Goal: Information Seeking & Learning: Learn about a topic

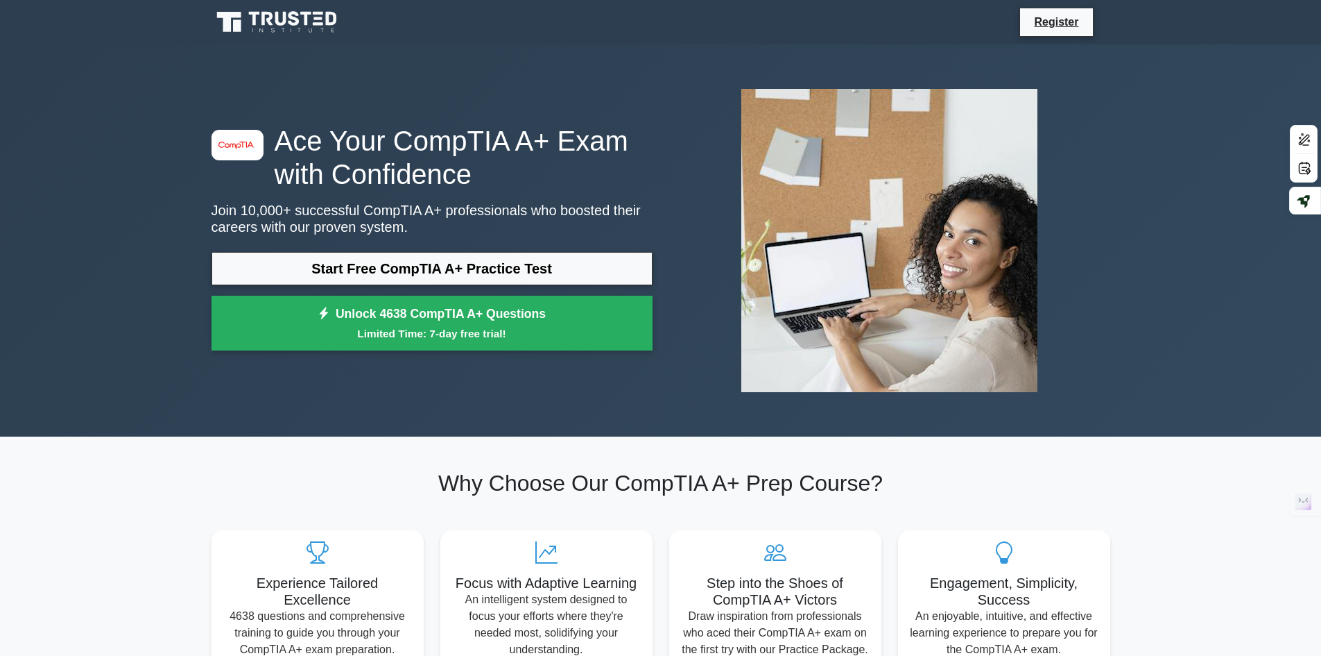
click at [259, 4] on nav "Register" at bounding box center [660, 22] width 1321 height 44
click at [260, 12] on icon at bounding box center [278, 22] width 133 height 26
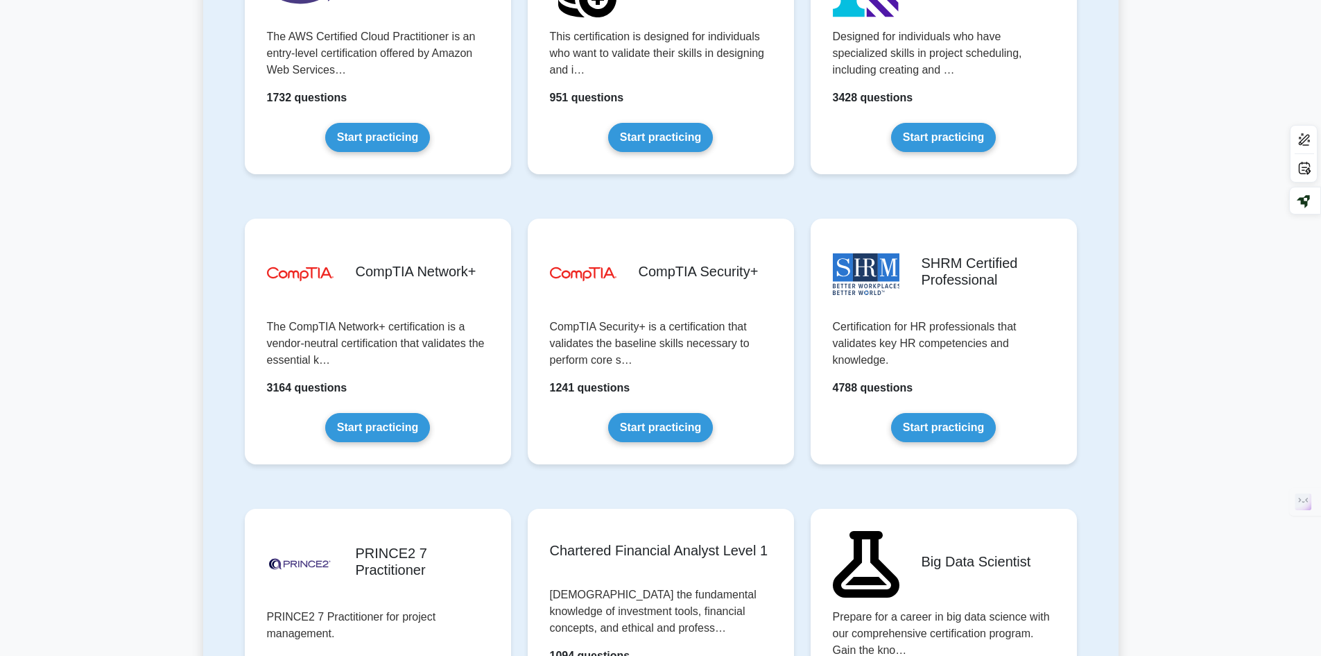
scroll to position [2428, 0]
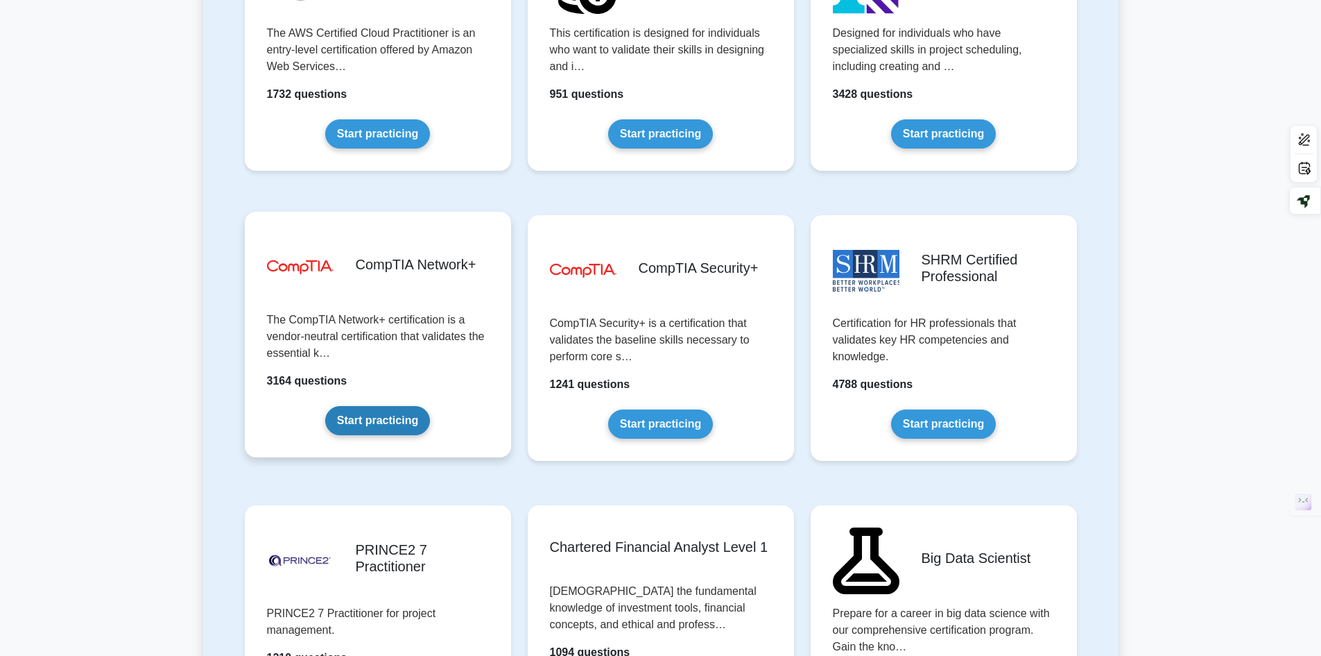
click at [370, 427] on link "Start practicing" at bounding box center [377, 420] width 105 height 29
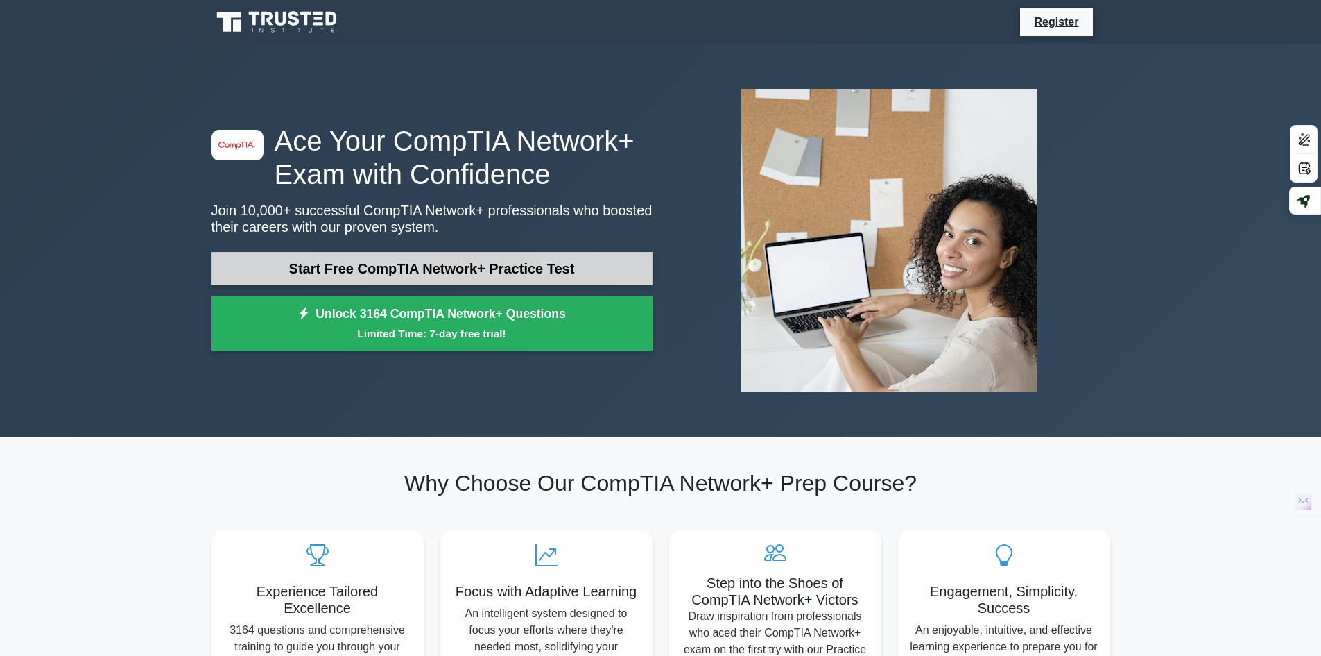
click at [484, 265] on link "Start Free CompTIA Network+ Practice Test" at bounding box center [432, 268] width 441 height 33
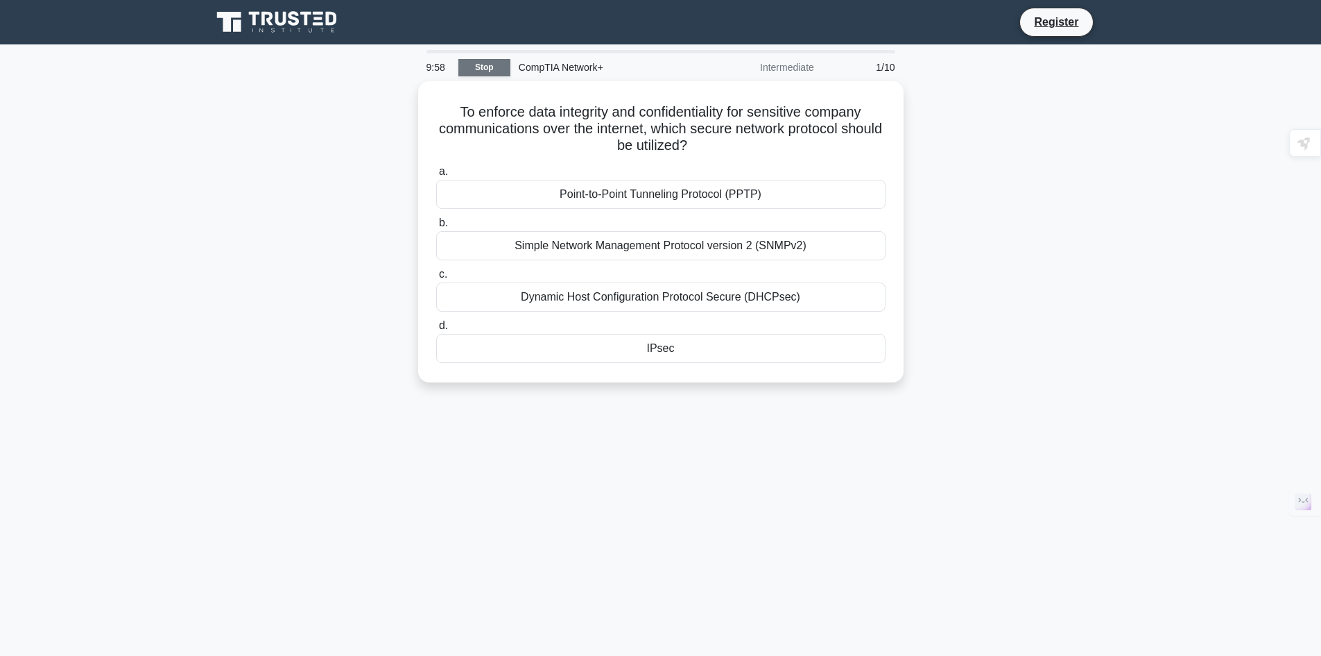
click at [493, 60] on link "Stop" at bounding box center [485, 67] width 52 height 17
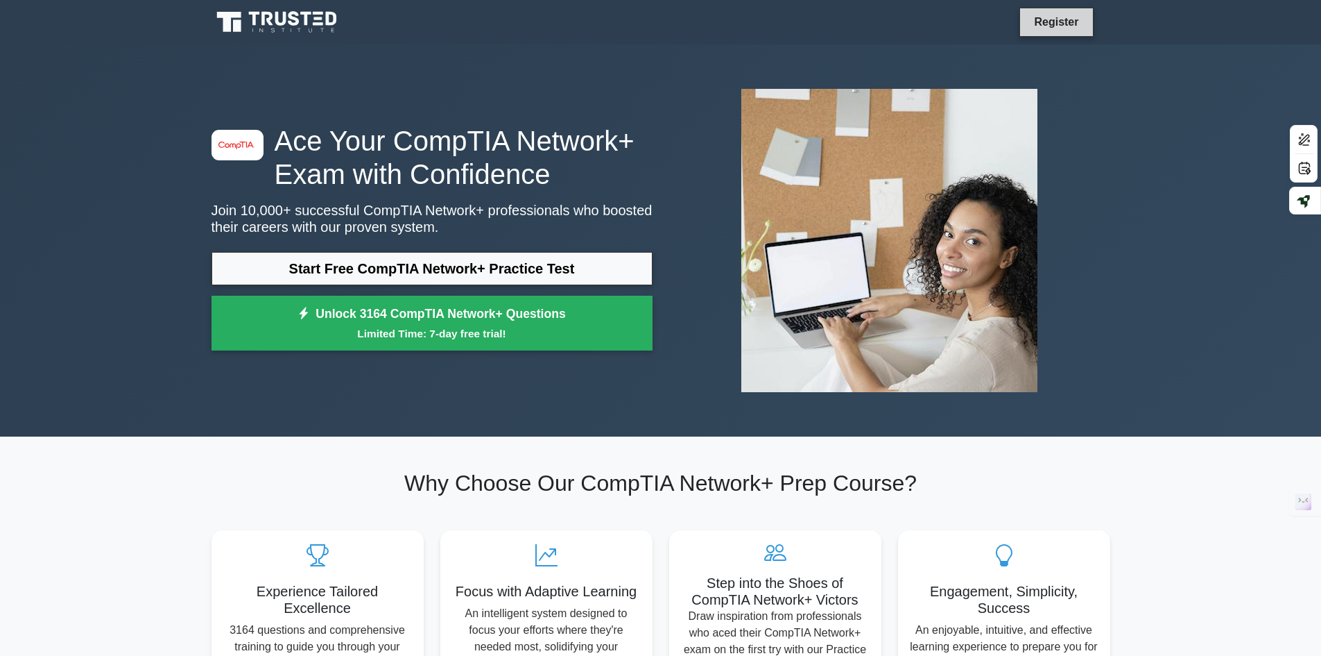
click at [1050, 15] on link "Register" at bounding box center [1056, 21] width 61 height 17
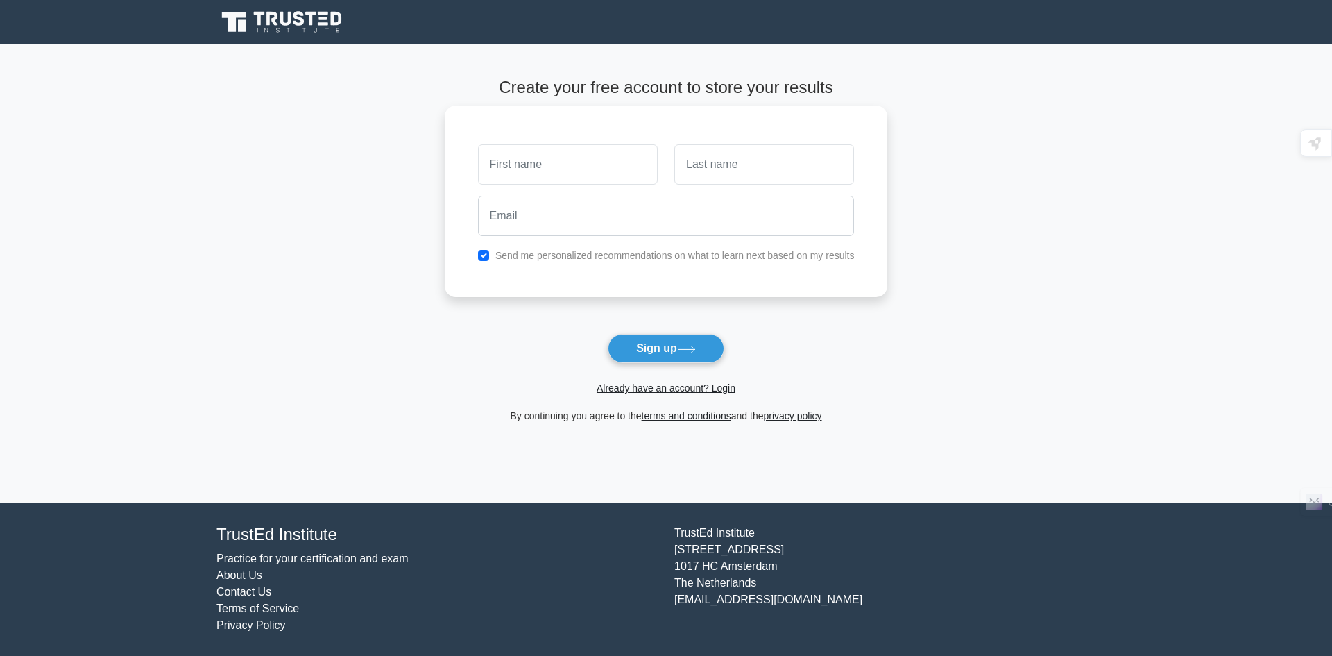
click at [583, 176] on input "text" at bounding box center [568, 164] width 180 height 40
type input "YOUSAB"
click at [679, 182] on input "text" at bounding box center [764, 164] width 180 height 40
type input "RABEA"
click at [644, 214] on input "email" at bounding box center [666, 216] width 377 height 40
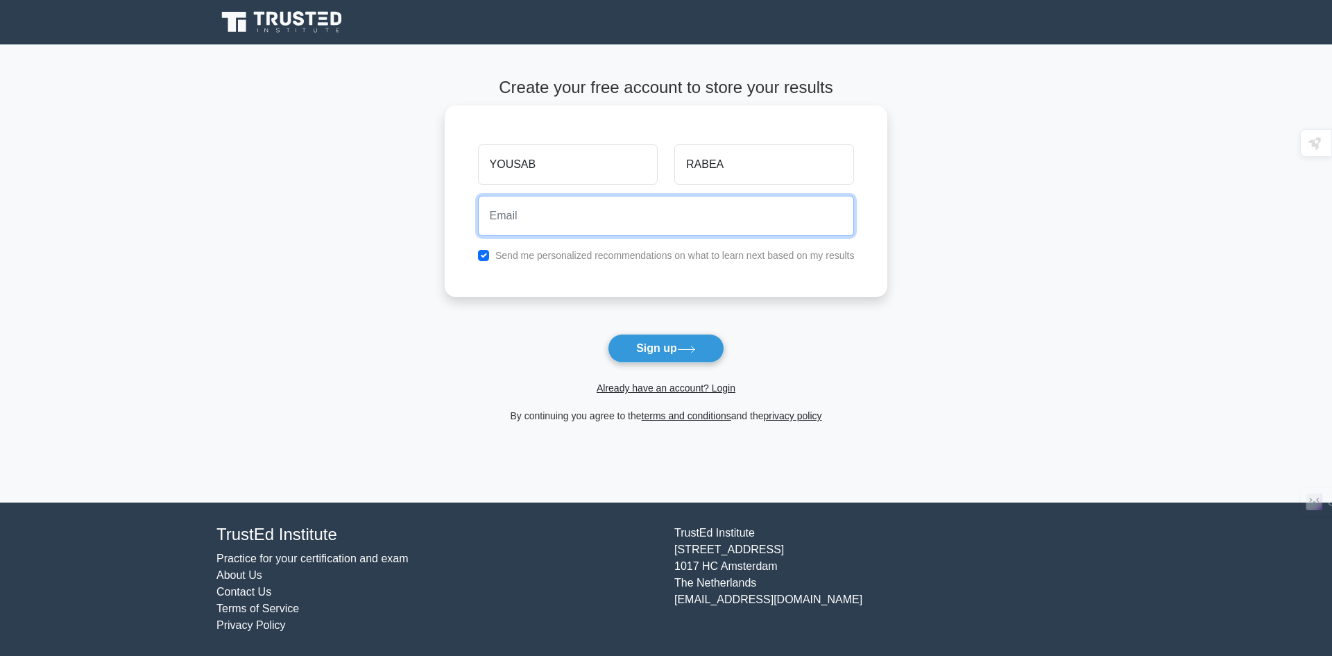
type input "oyopop7@gmail.com"
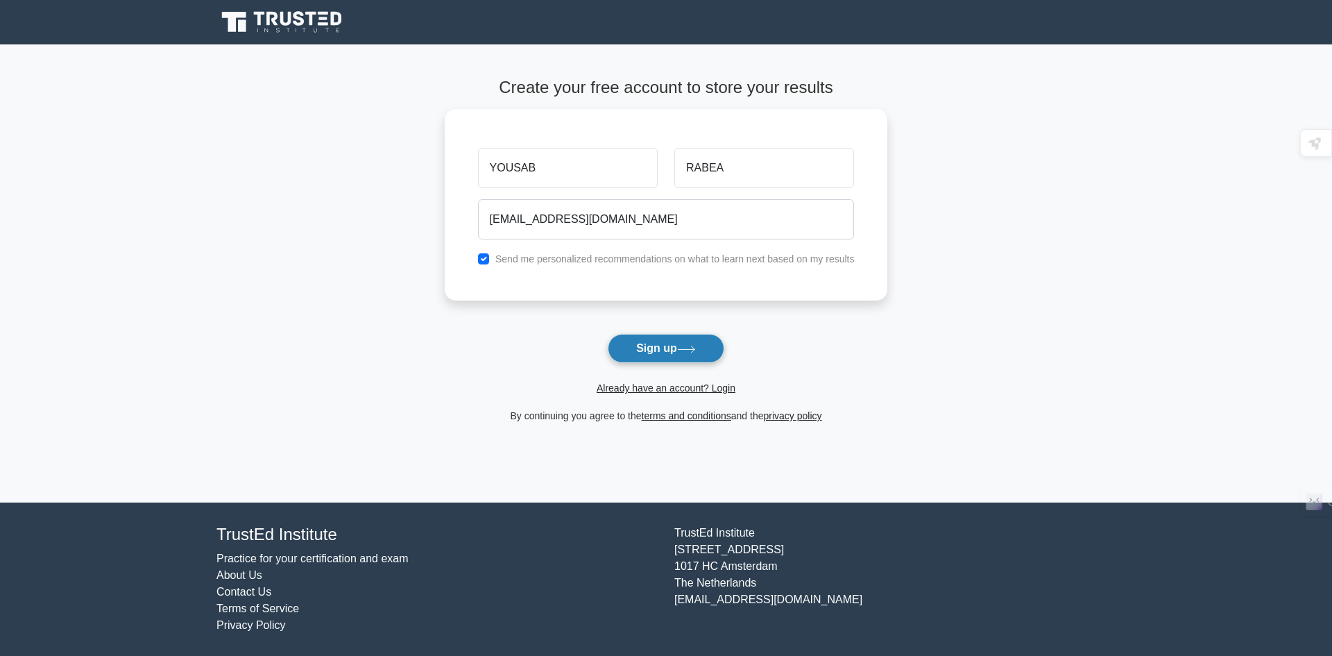
click at [678, 342] on button "Sign up" at bounding box center [666, 348] width 117 height 29
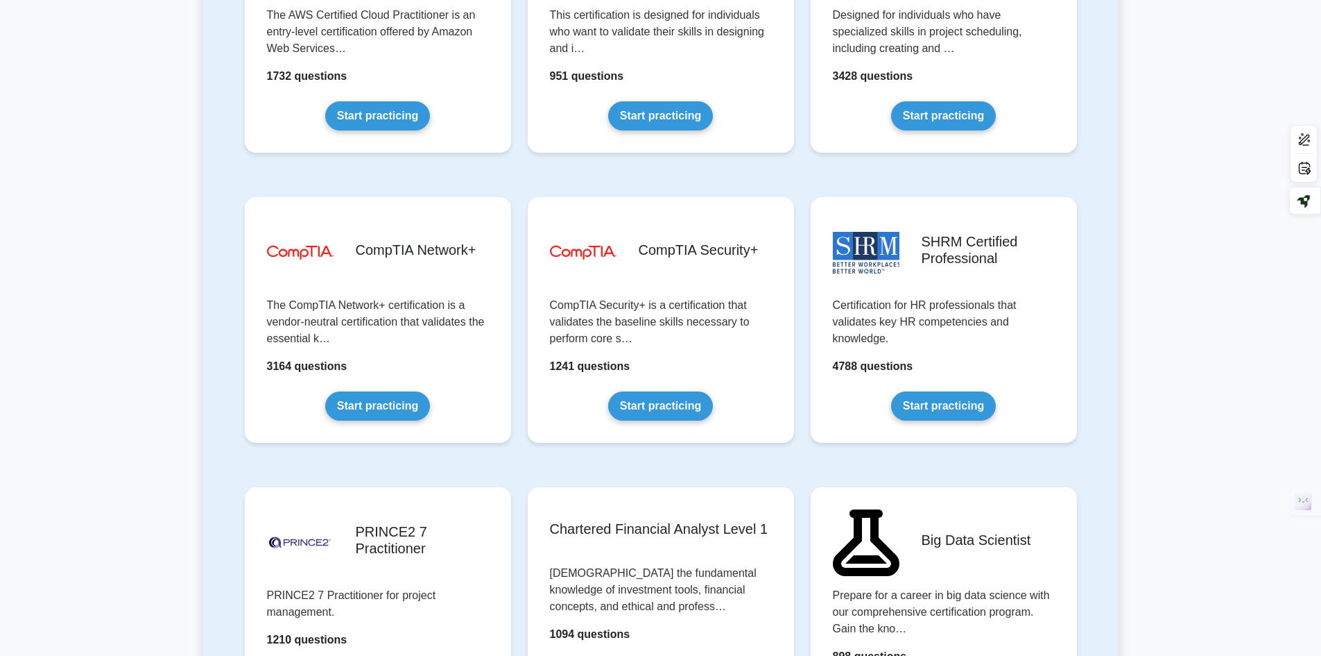
scroll to position [2497, 0]
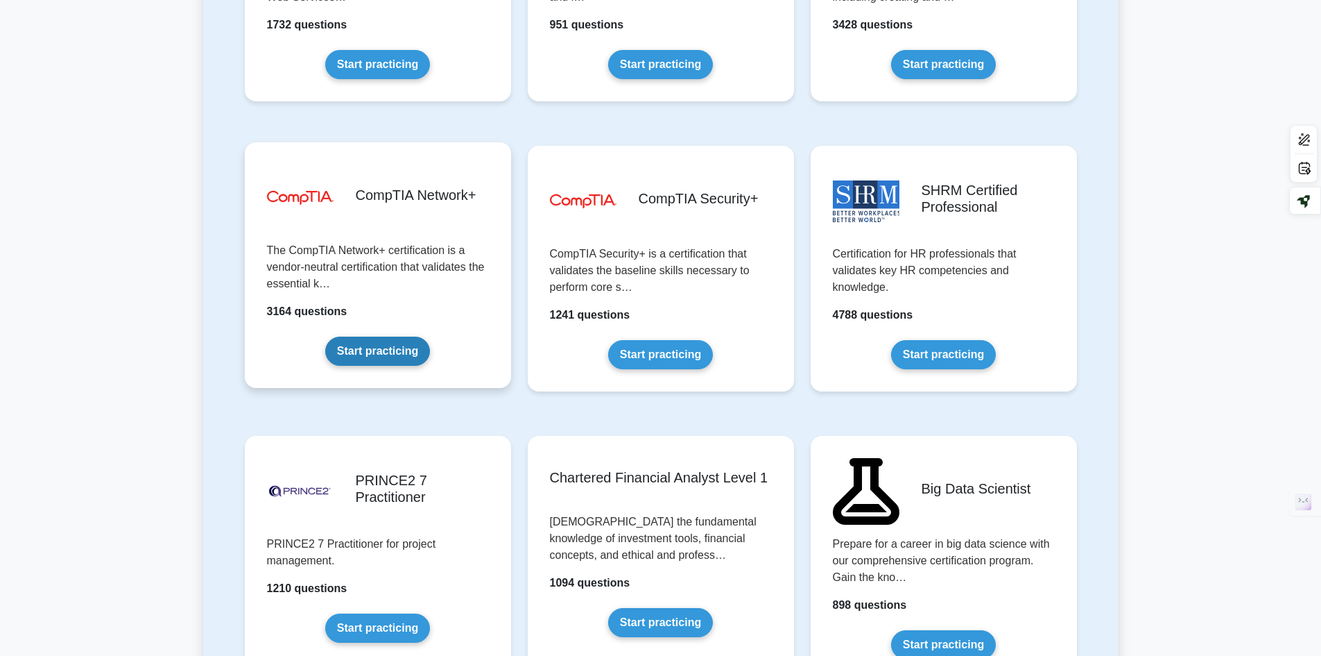
click at [411, 347] on link "Start practicing" at bounding box center [377, 350] width 105 height 29
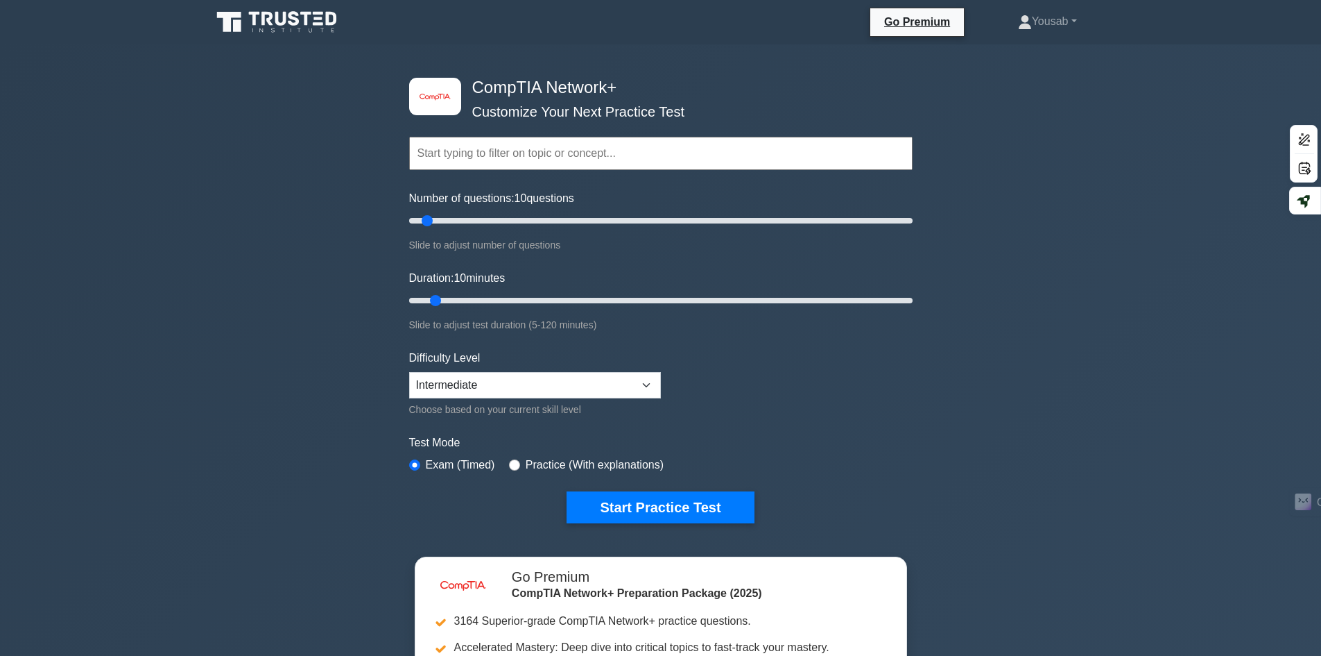
click at [528, 139] on input "text" at bounding box center [661, 153] width 504 height 33
click at [526, 151] on input "text" at bounding box center [661, 153] width 504 height 33
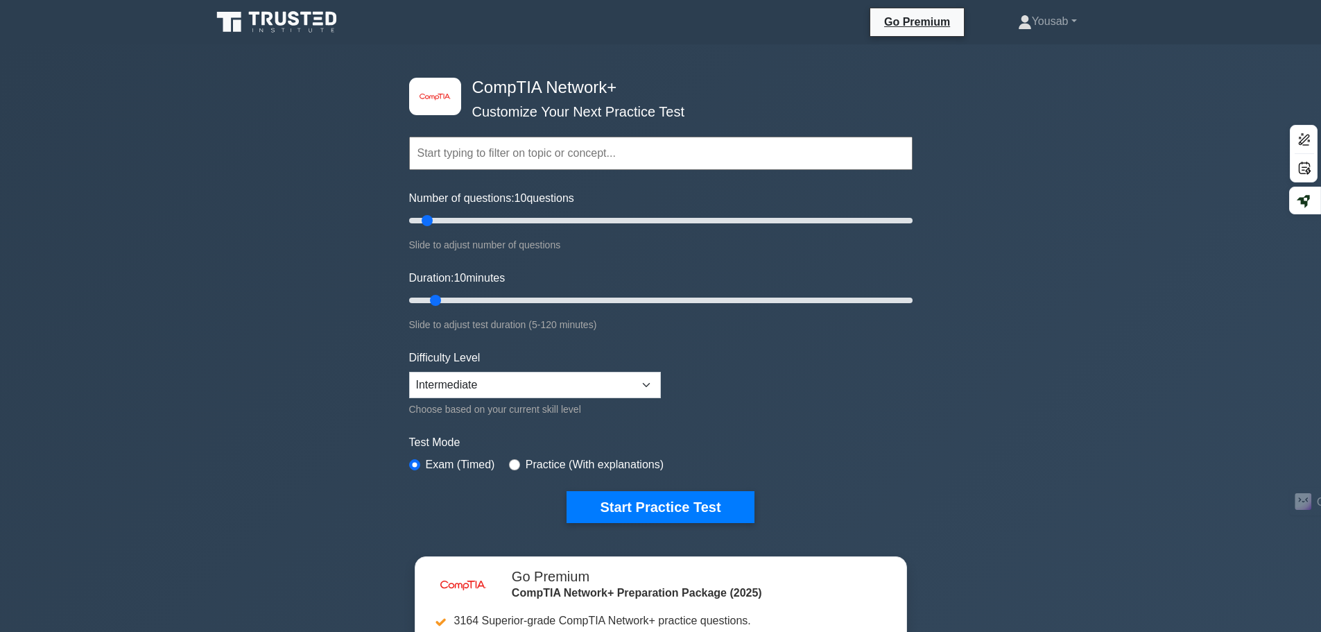
drag, startPoint x: 497, startPoint y: 135, endPoint x: 478, endPoint y: 146, distance: 21.8
click at [478, 146] on input "text" at bounding box center [661, 153] width 504 height 33
paste input "Networking concepts"
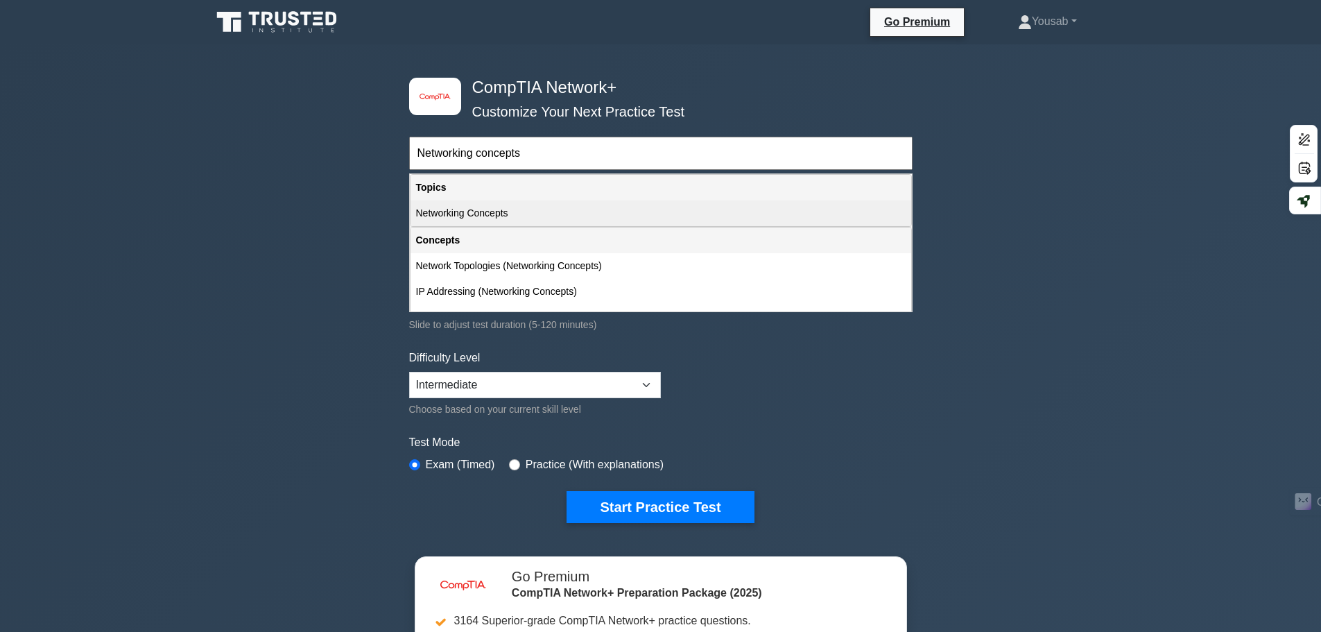
click at [464, 209] on div "Networking Concepts" at bounding box center [661, 213] width 501 height 26
type input "Networking Concepts"
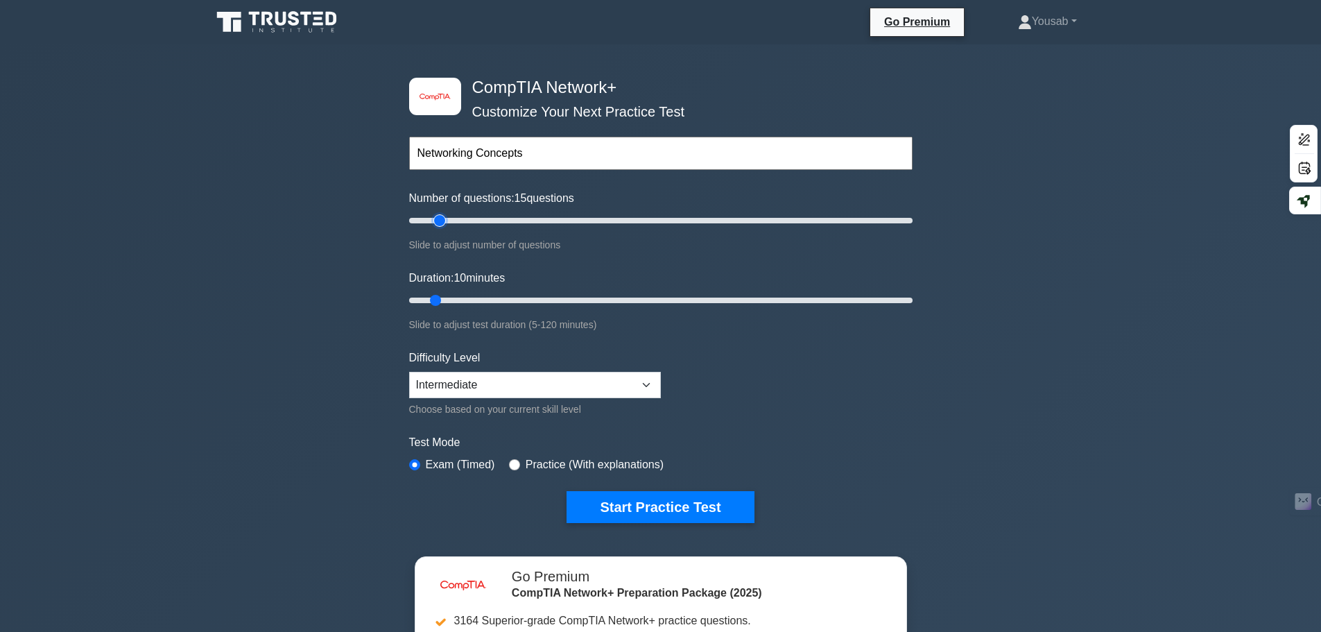
type input "15"
click at [439, 224] on input "Number of questions: 15 questions" at bounding box center [661, 220] width 504 height 17
type input "20"
click at [451, 225] on input "Number of questions: 20 questions" at bounding box center [661, 220] width 504 height 17
click at [533, 162] on input "text" at bounding box center [661, 153] width 504 height 33
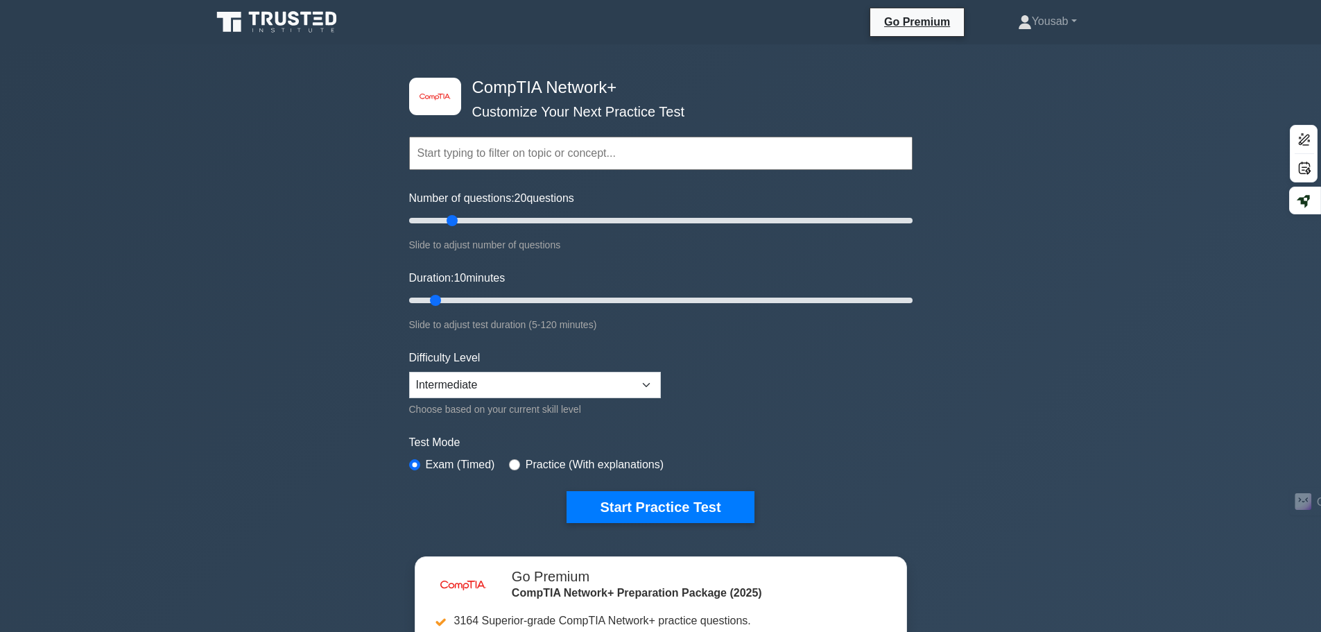
paste input "Networking concepts"
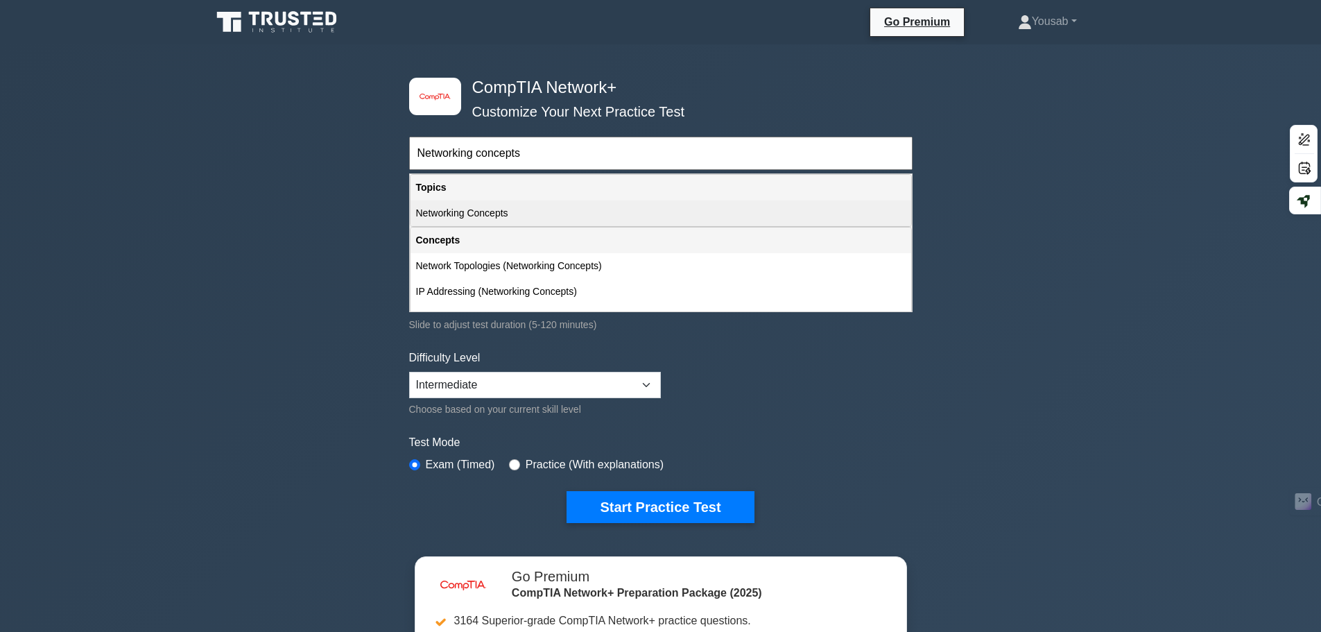
click at [529, 213] on div "Networking Concepts" at bounding box center [661, 213] width 501 height 26
type input "Networking Concepts"
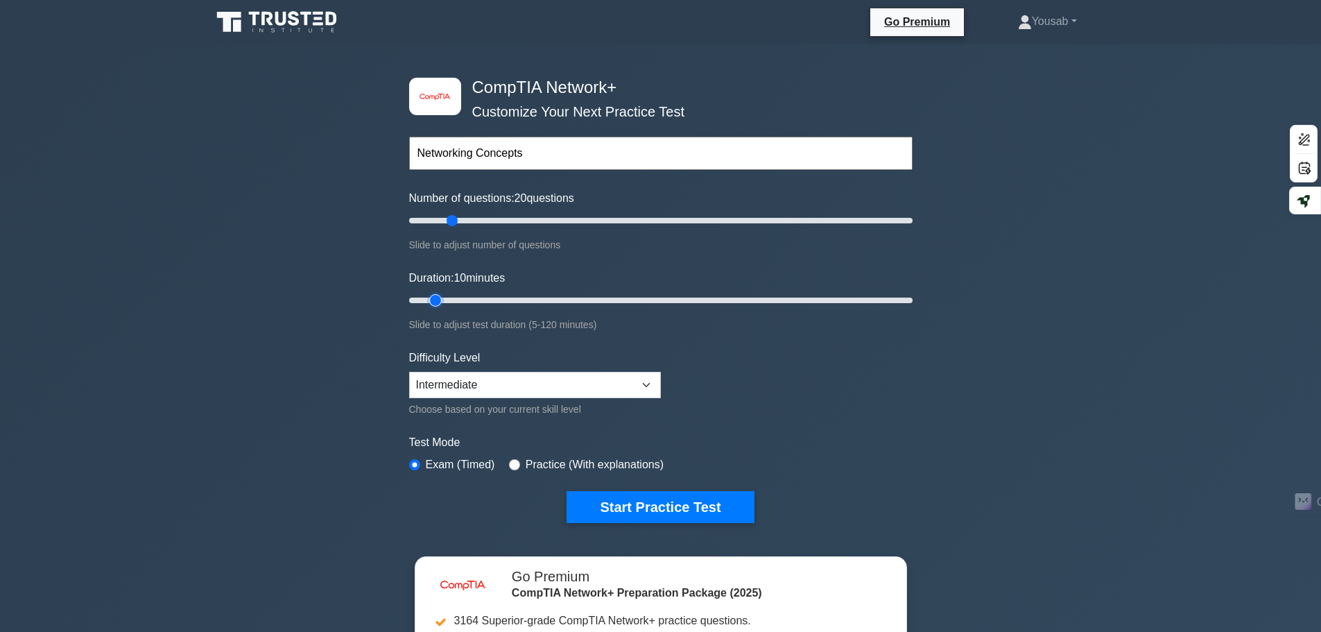
click at [444, 298] on input "Duration: 10 minutes" at bounding box center [661, 300] width 504 height 17
click at [446, 299] on input "Duration: 10 minutes" at bounding box center [661, 300] width 504 height 17
type input "15"
click at [447, 299] on input "Duration: 15 minutes" at bounding box center [661, 300] width 504 height 17
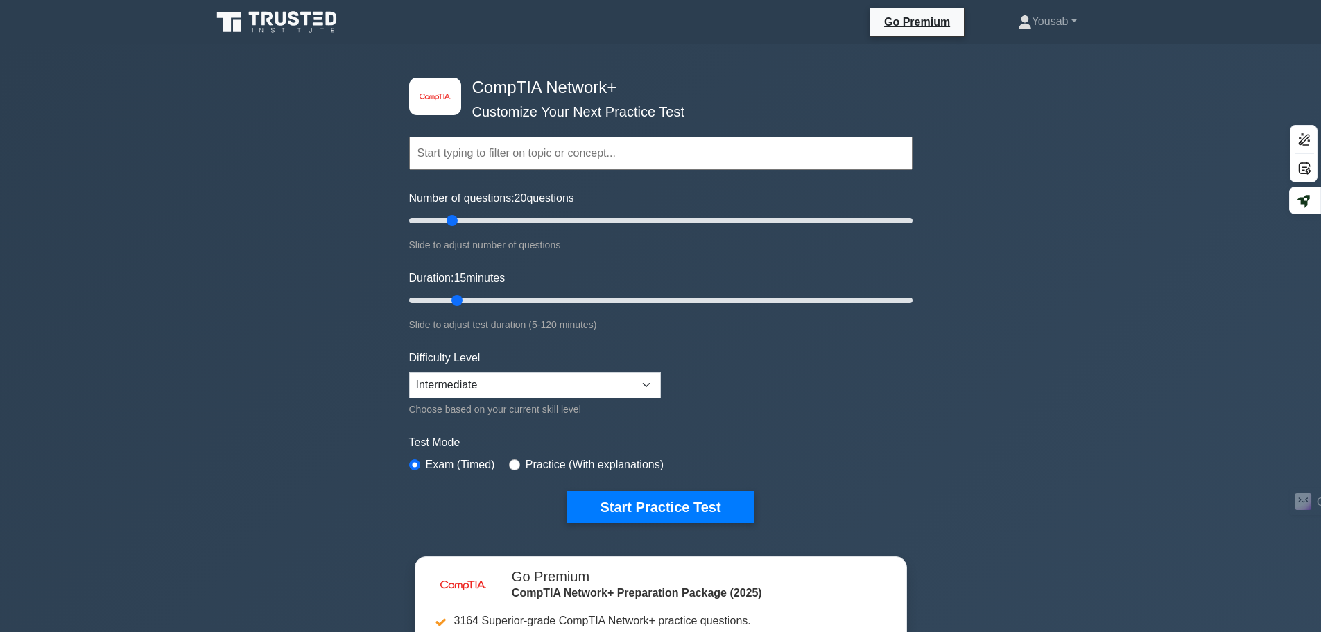
click at [535, 145] on input "text" at bounding box center [661, 153] width 504 height 33
paste input "Networking concepts"
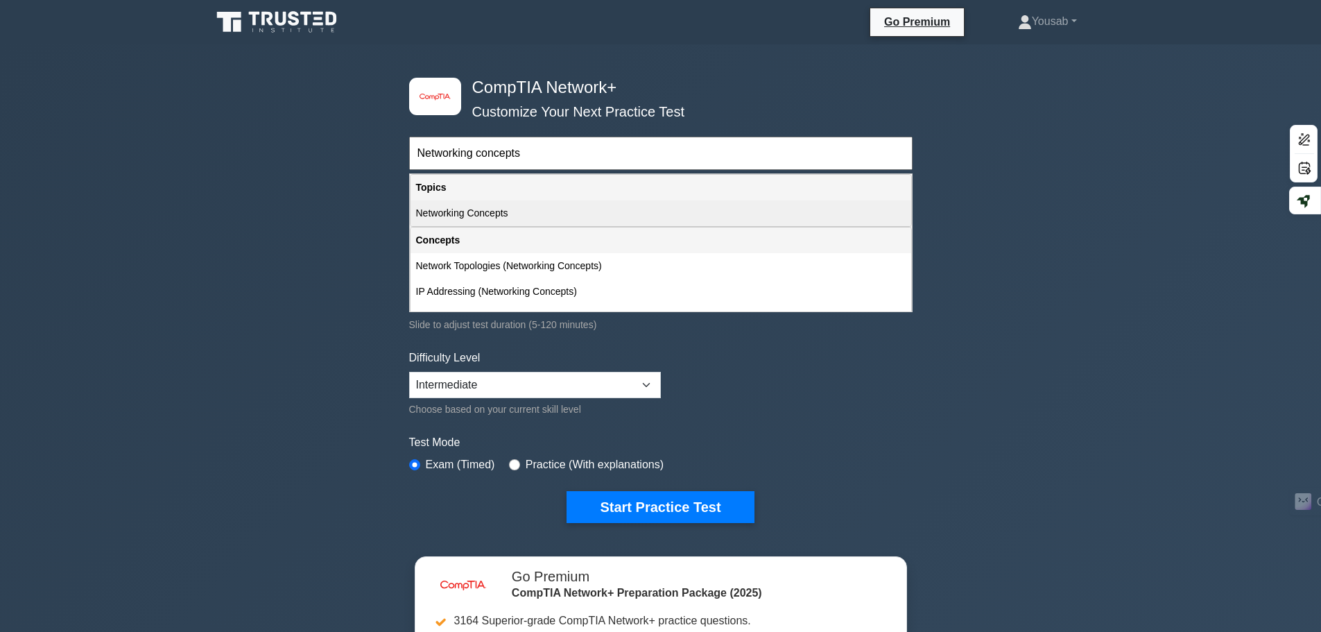
click at [519, 219] on div "Networking Concepts" at bounding box center [661, 213] width 501 height 26
type input "Networking Concepts"
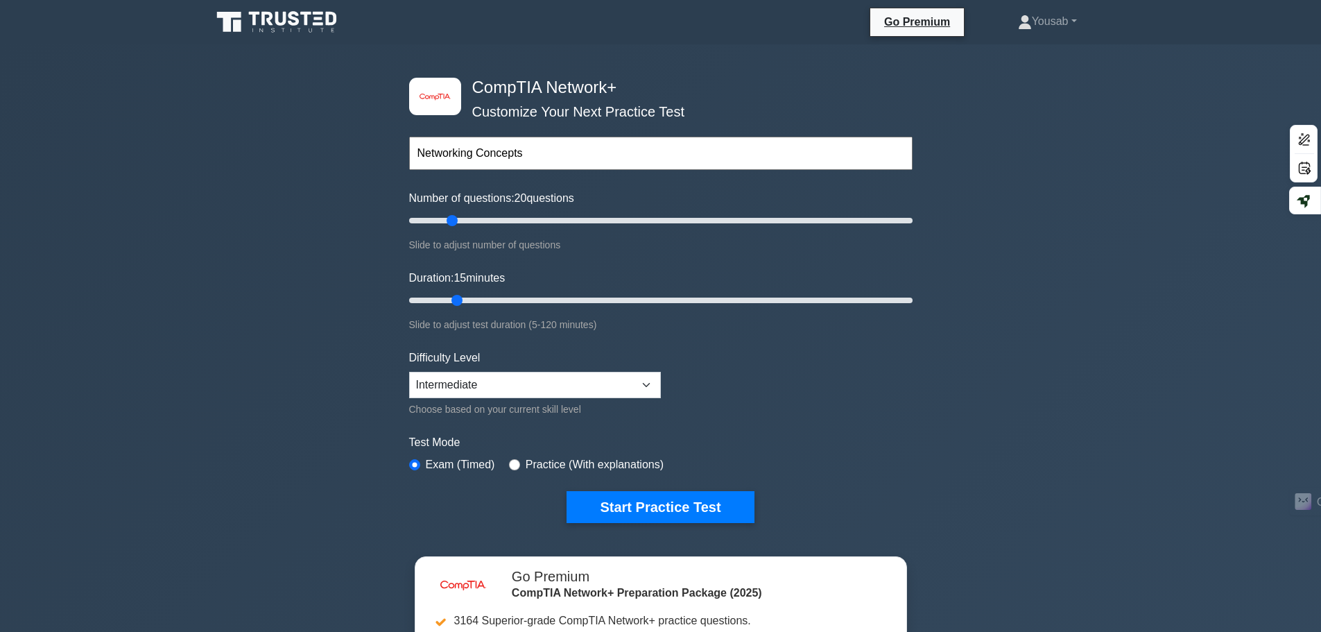
click at [914, 382] on div "image/svg+xml CompTIA Network+ Customize Your Next Practice Test Networking Con…" at bounding box center [661, 300] width 520 height 512
click at [640, 377] on select "Beginner Intermediate Expert" at bounding box center [535, 385] width 252 height 26
click at [699, 355] on form "Topics Networking Concepts Infrastructure Network Operations Network Security N…" at bounding box center [661, 308] width 504 height 429
drag, startPoint x: 447, startPoint y: 219, endPoint x: 439, endPoint y: 220, distance: 8.4
type input "15"
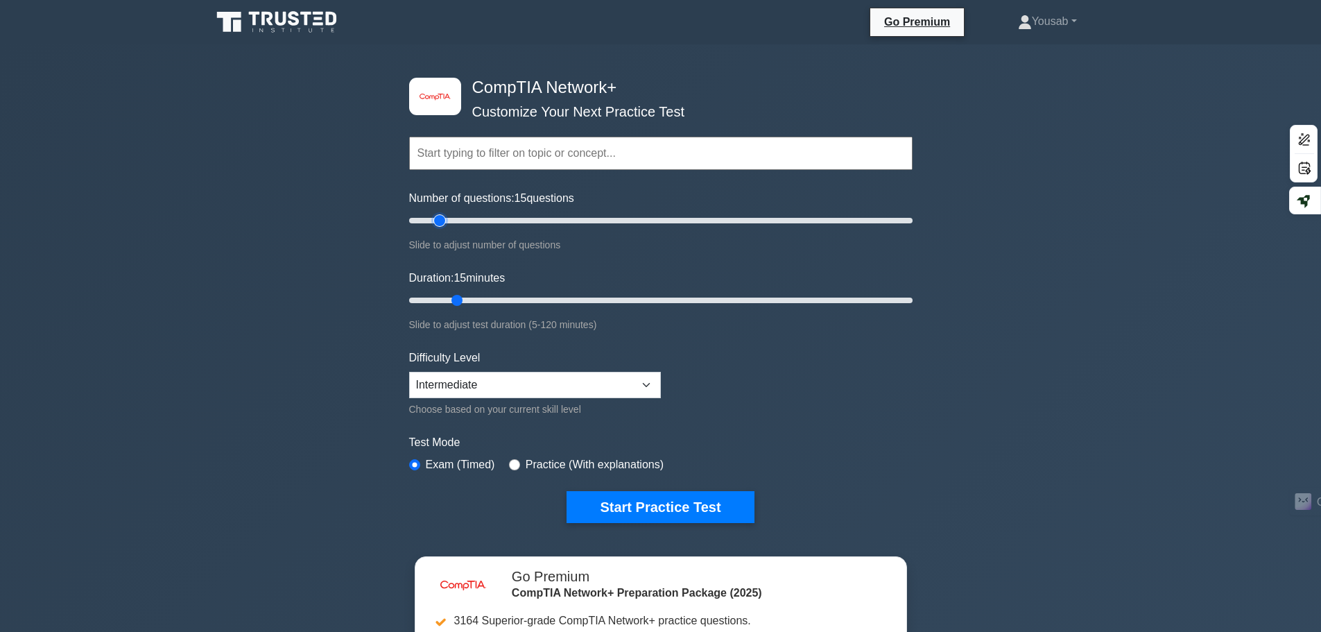
click at [439, 220] on input "Number of questions: 15 questions" at bounding box center [661, 220] width 504 height 17
click at [517, 166] on input "text" at bounding box center [661, 153] width 504 height 33
paste input "Networking concepts"
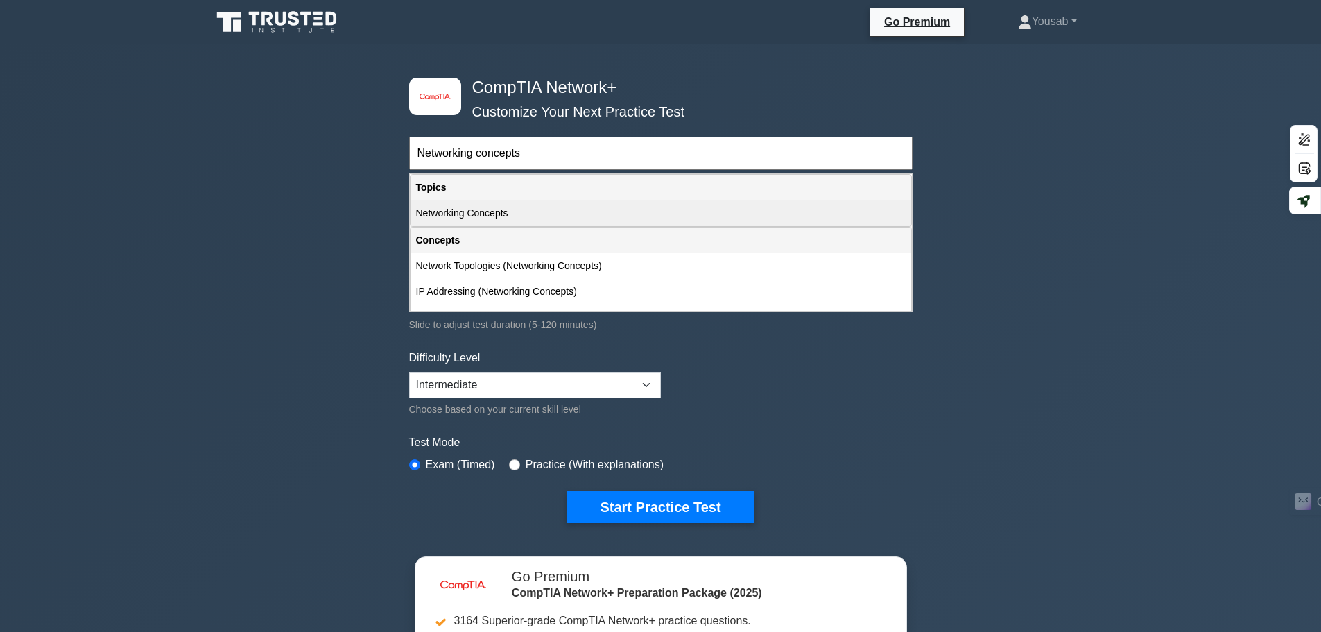
click at [524, 215] on div "Networking Concepts" at bounding box center [661, 213] width 501 height 26
type input "Networking Concepts"
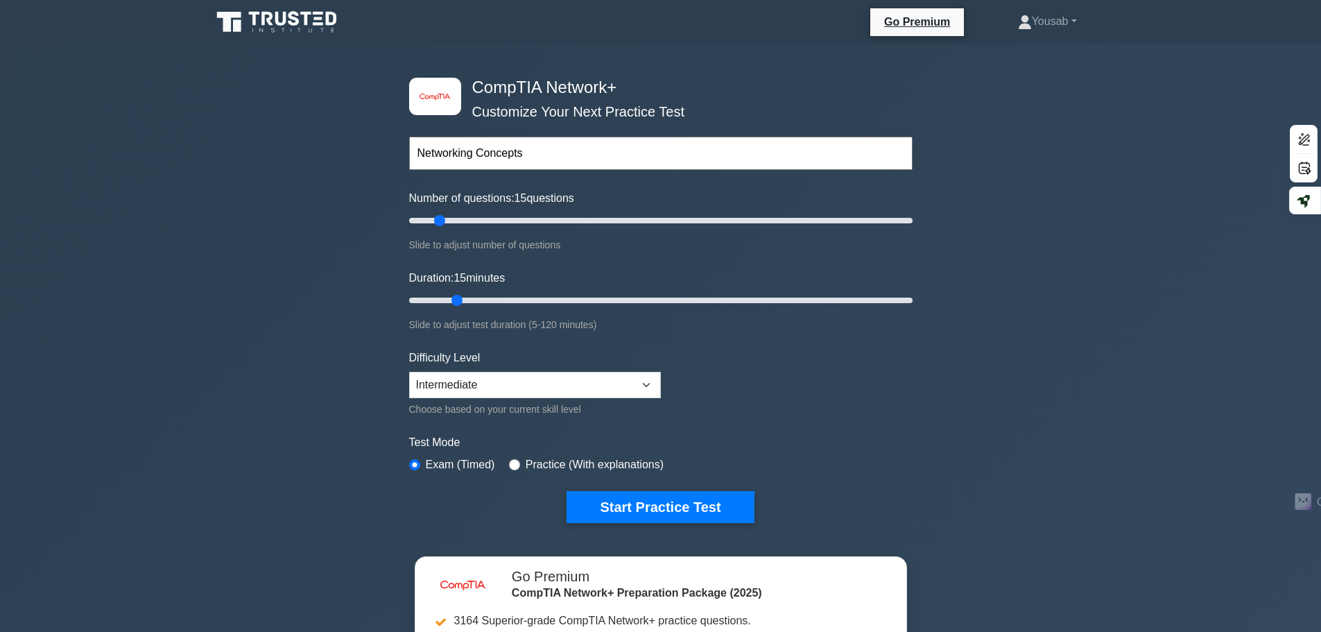
click at [796, 385] on form "Networking Concepts Topics Networking Concepts Infrastructure Network Operation…" at bounding box center [661, 308] width 504 height 429
click at [585, 461] on label "Practice (With explanations)" at bounding box center [595, 464] width 138 height 17
click at [583, 463] on label "Practice (With explanations)" at bounding box center [595, 464] width 138 height 17
click at [518, 461] on div "Practice (With explanations)" at bounding box center [586, 464] width 155 height 17
click at [515, 461] on input "radio" at bounding box center [514, 464] width 11 height 11
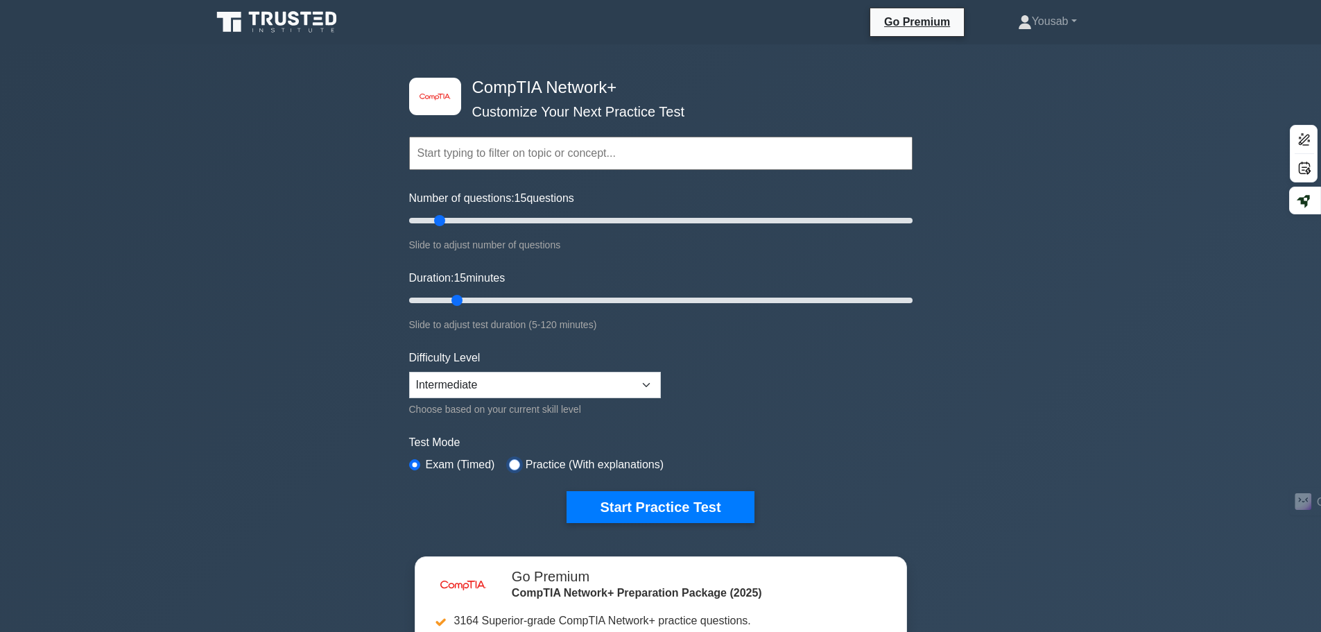
radio input "true"
click at [589, 495] on button "Start Practice Test" at bounding box center [660, 507] width 187 height 32
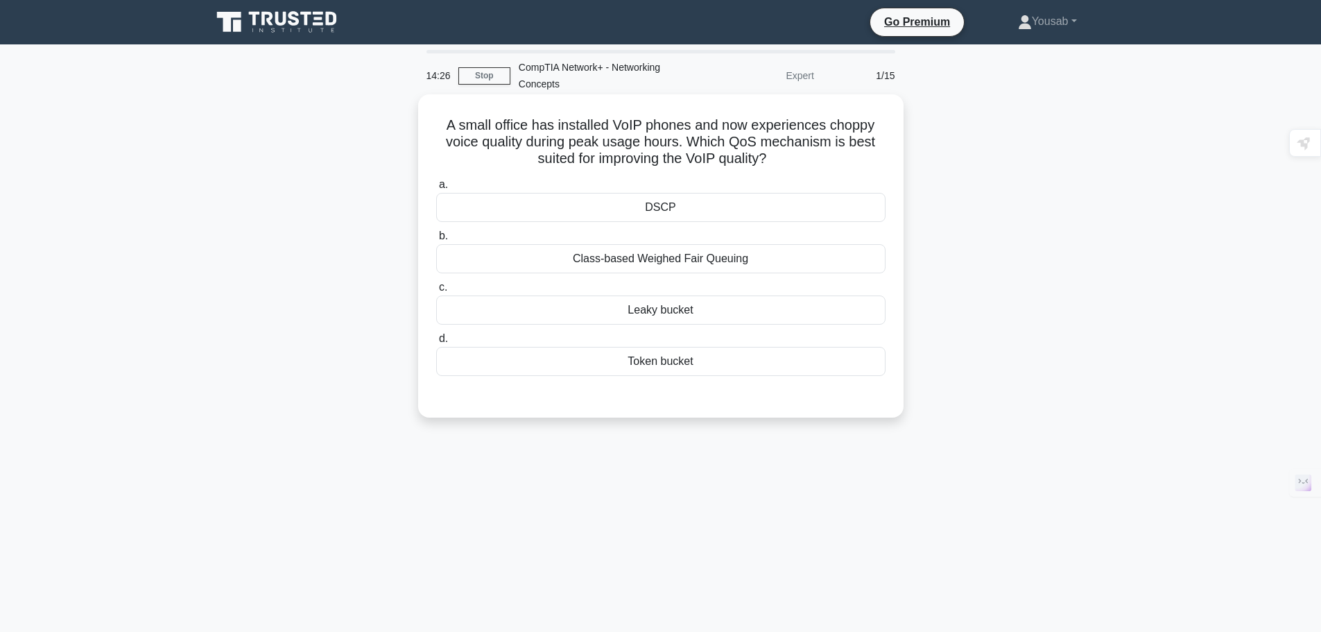
click at [671, 318] on div "Leaky bucket" at bounding box center [661, 310] width 450 height 29
click at [436, 292] on input "c. Leaky bucket" at bounding box center [436, 287] width 0 height 9
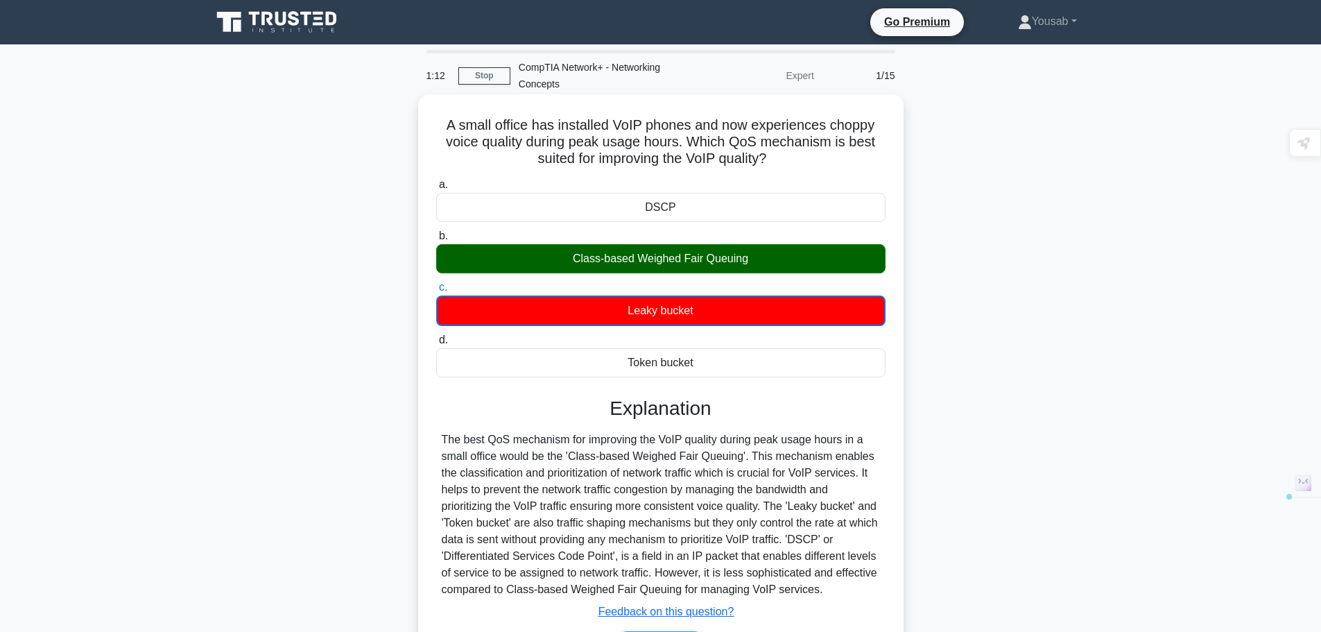
drag, startPoint x: 736, startPoint y: 387, endPoint x: 732, endPoint y: 364, distance: 23.3
click at [727, 363] on div "a. DSCP b. Class-based Weighed Fair Queuing c. d." at bounding box center [661, 427] width 452 height 508
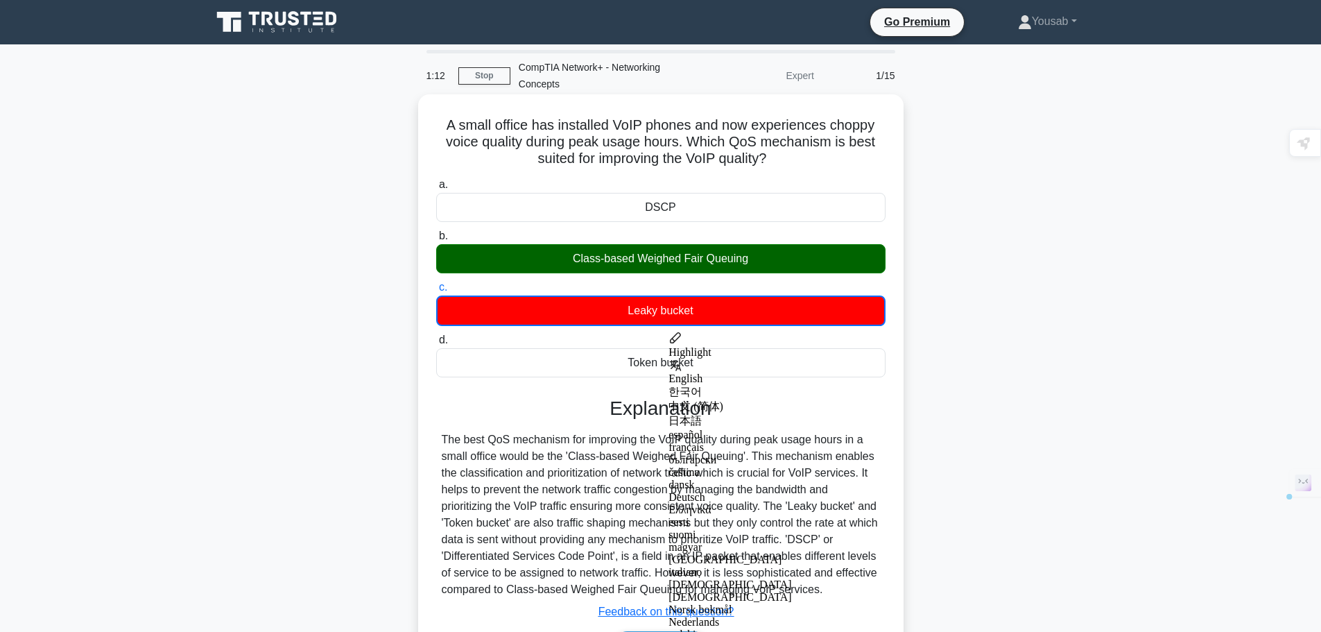
click at [744, 379] on div "a. DSCP b. Class-based Weighed Fair Queuing c. d." at bounding box center [661, 276] width 466 height 207
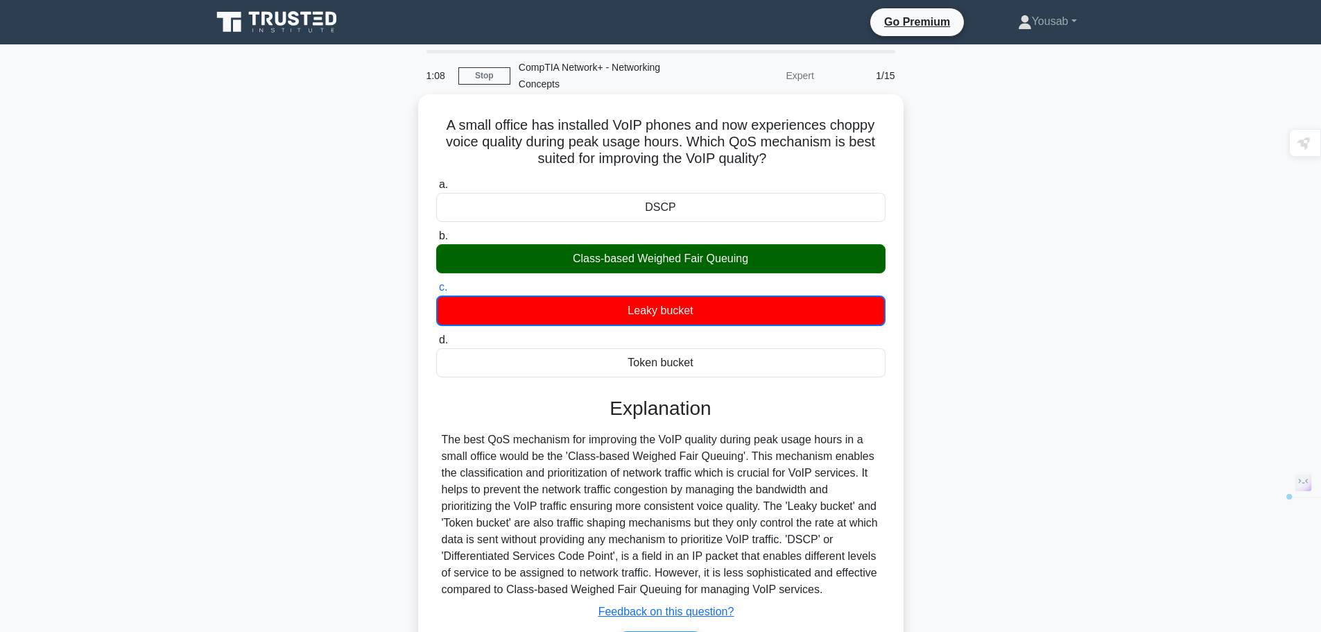
drag, startPoint x: 713, startPoint y: 364, endPoint x: 443, endPoint y: 127, distance: 359.3
click at [443, 127] on div "A small office has installed VoIP phones and now experiences choppy voice quali…" at bounding box center [661, 396] width 474 height 592
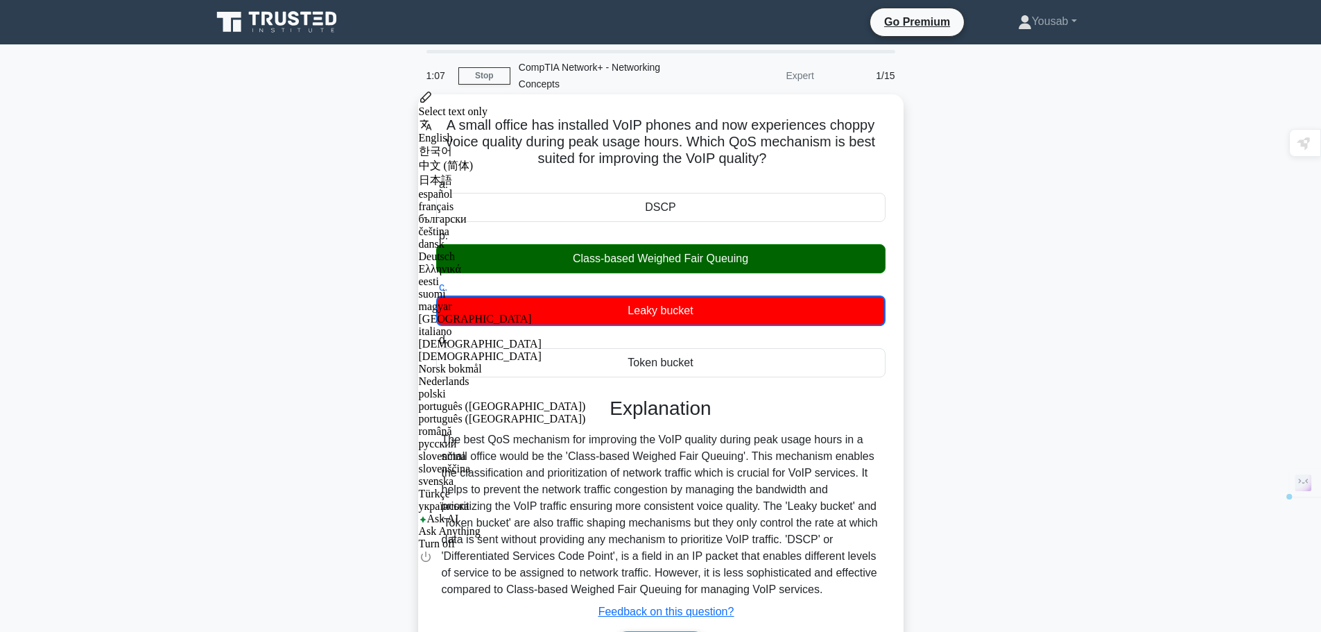
copy div "A small office has installed VoIP phones and now experiences choppy voice quali…"
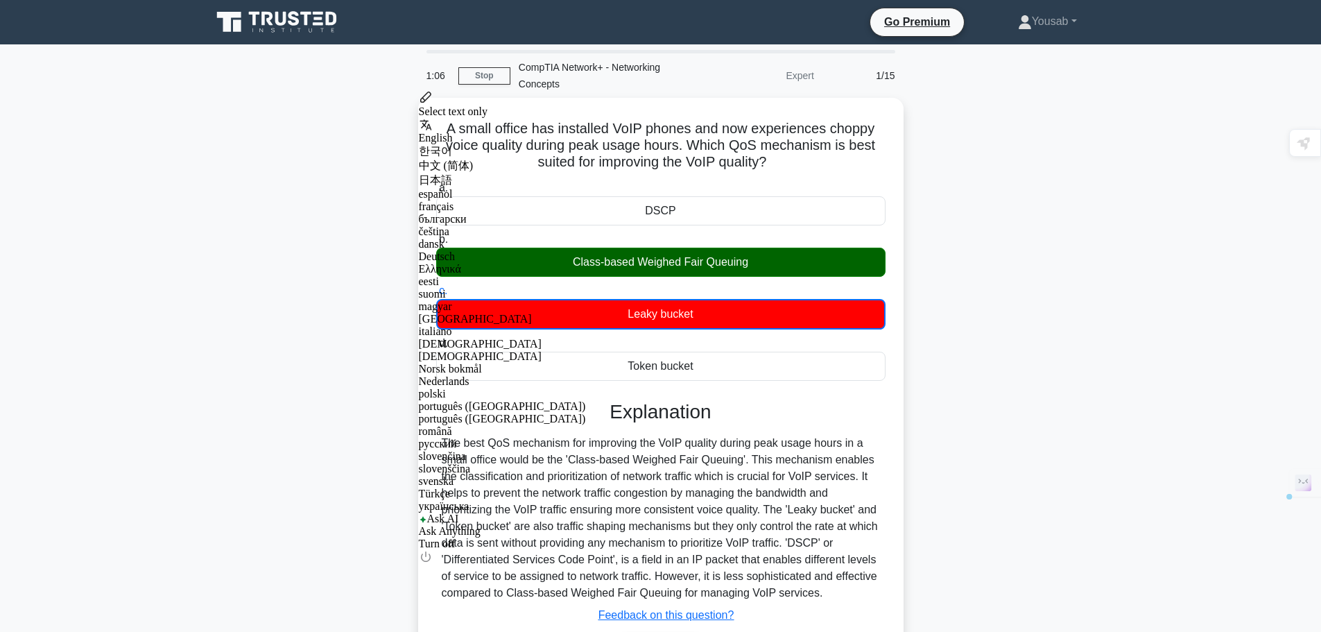
click at [344, 192] on div "A small office has installed VoIP phones and now experiences choppy voice quali…" at bounding box center [661, 407] width 916 height 619
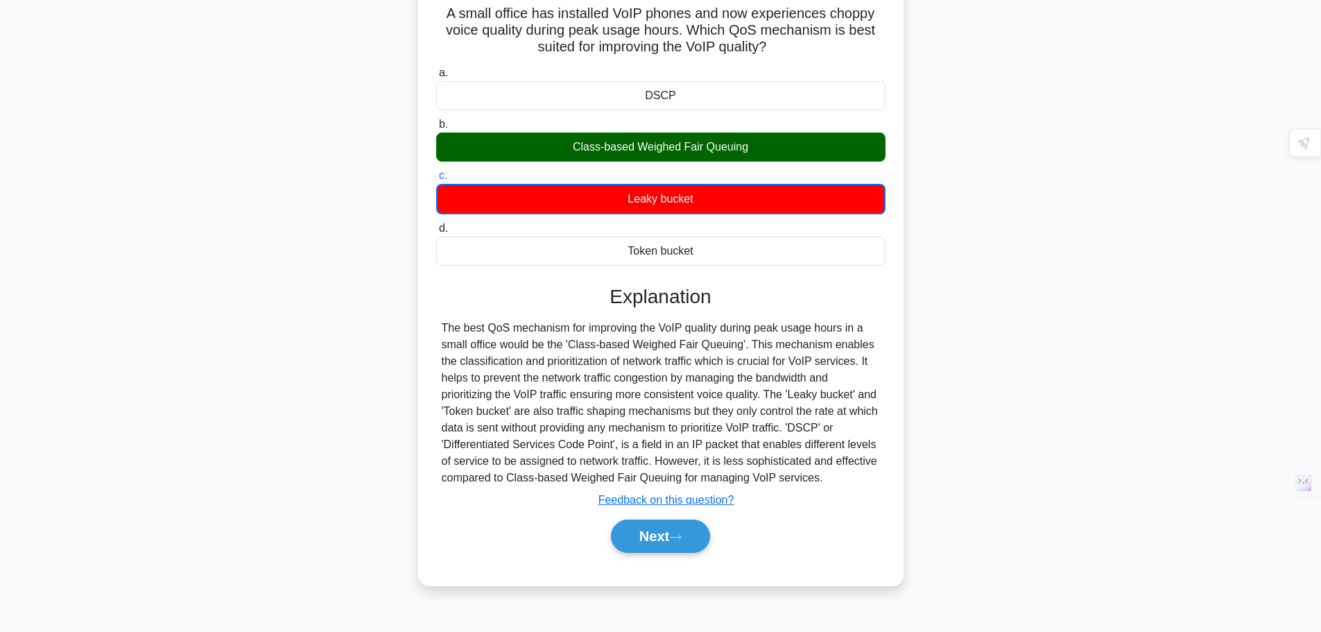
scroll to position [117, 0]
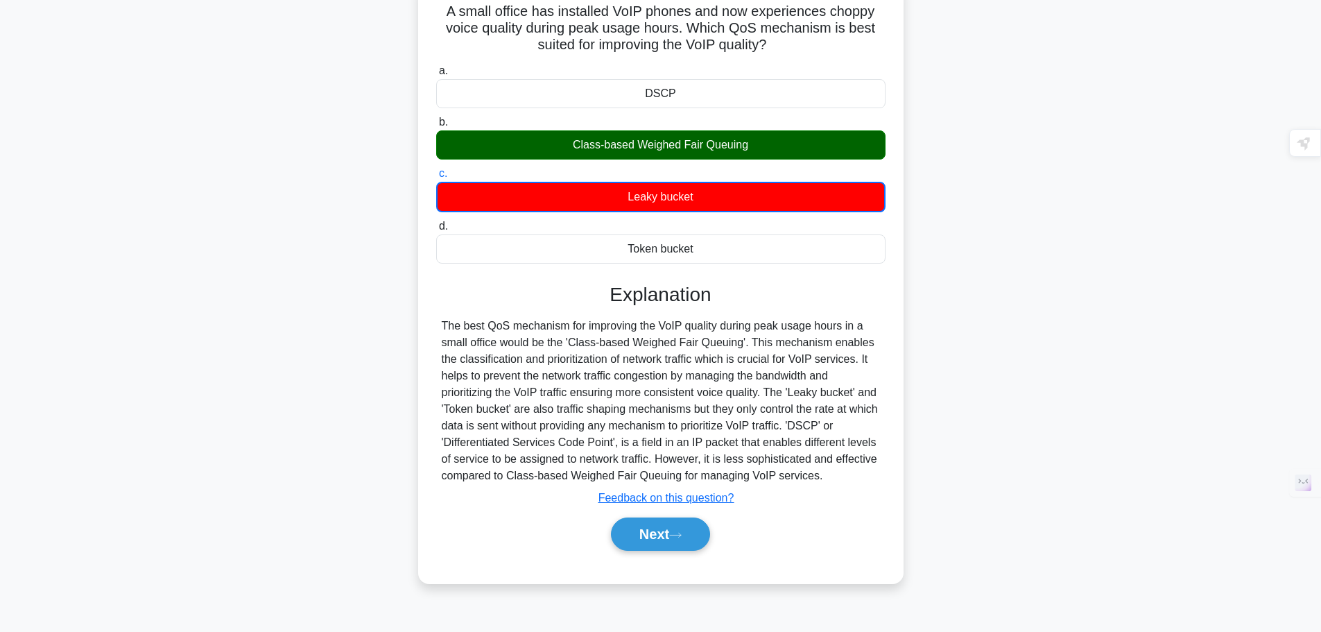
click at [358, 185] on div "A small office has installed VoIP phones and now experiences choppy voice quali…" at bounding box center [661, 290] width 916 height 619
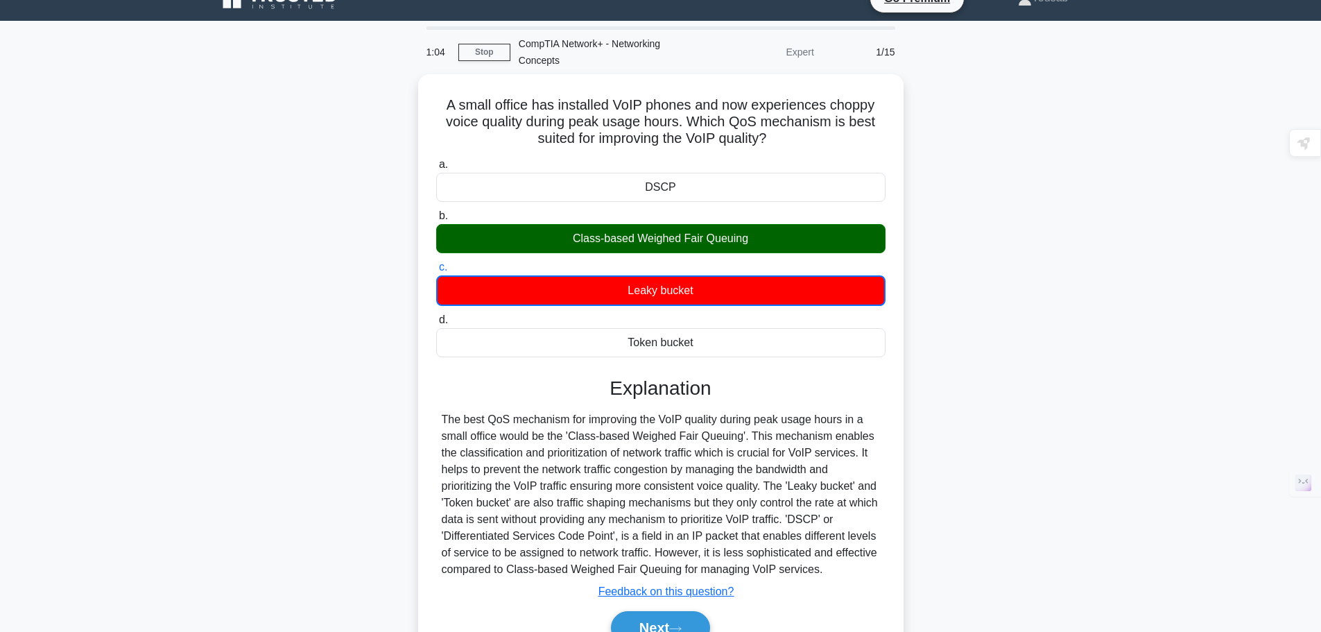
scroll to position [0, 0]
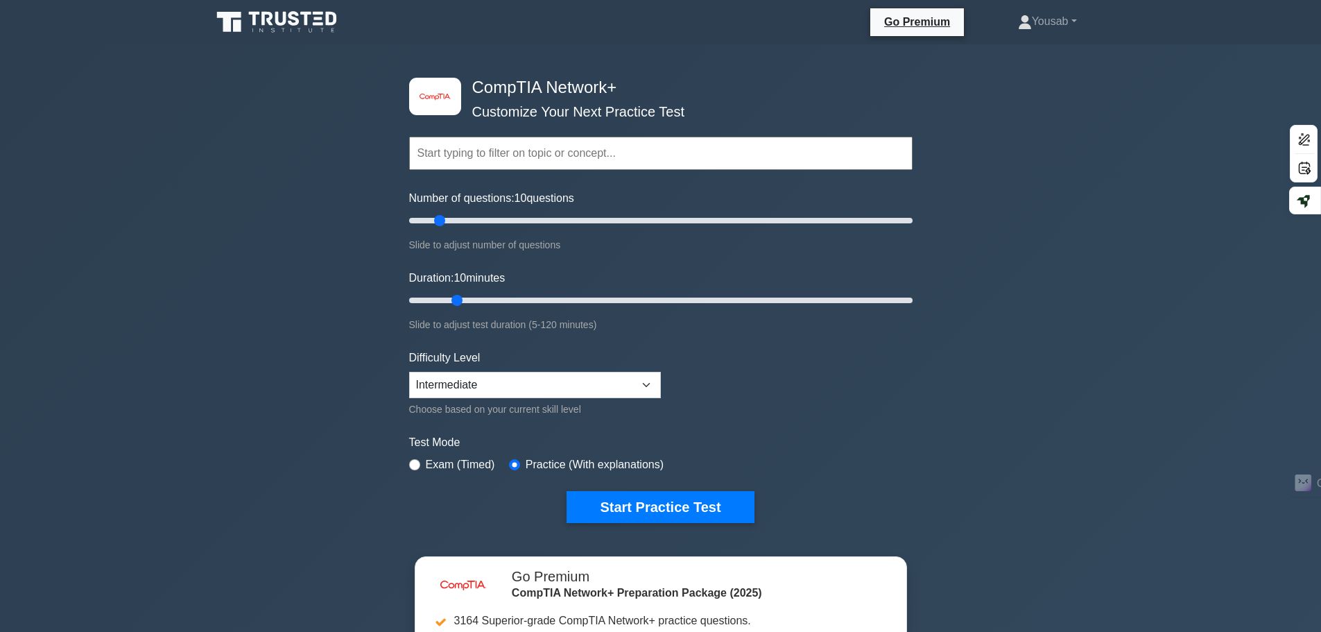
click at [606, 162] on input "text" at bounding box center [661, 153] width 504 height 33
paste input "Networking concepts"
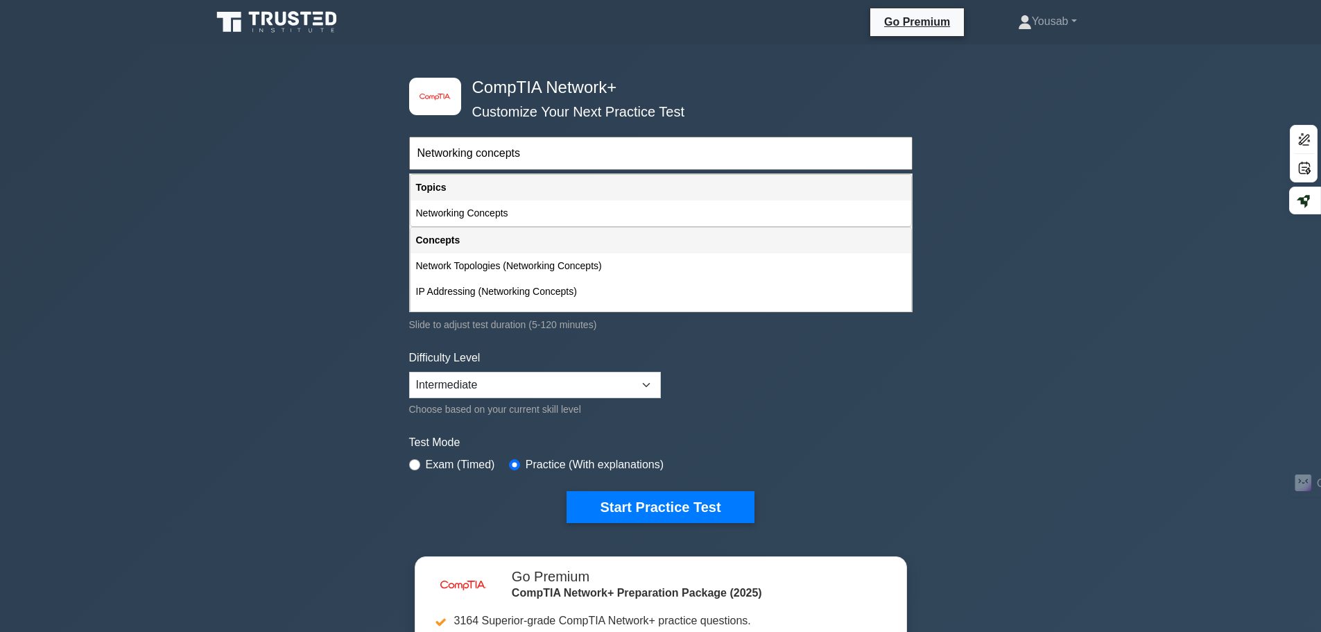
click at [502, 200] on div "Topics" at bounding box center [661, 188] width 501 height 26
click at [502, 205] on div "Networking Concepts" at bounding box center [661, 213] width 501 height 26
type input "Networking Concepts"
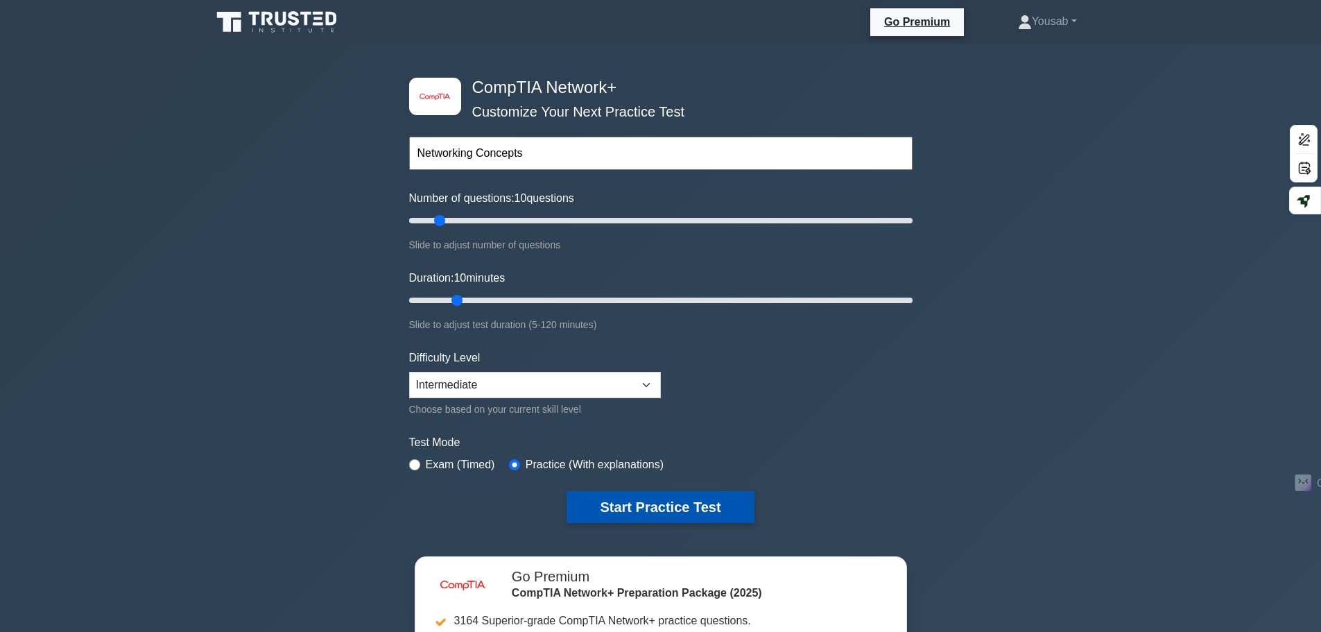
click at [646, 513] on button "Start Practice Test" at bounding box center [660, 507] width 187 height 32
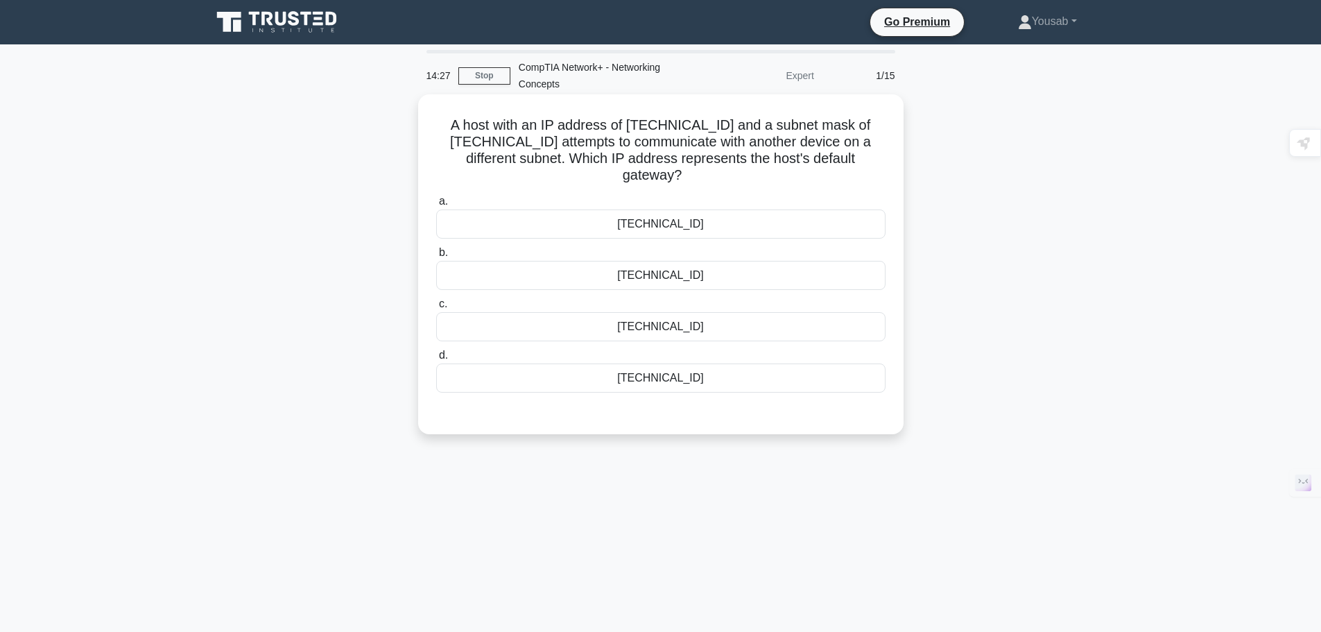
click at [691, 384] on div "[TECHNICAL_ID]" at bounding box center [661, 377] width 450 height 29
click at [436, 360] on input "d. 10.5.0.1" at bounding box center [436, 355] width 0 height 9
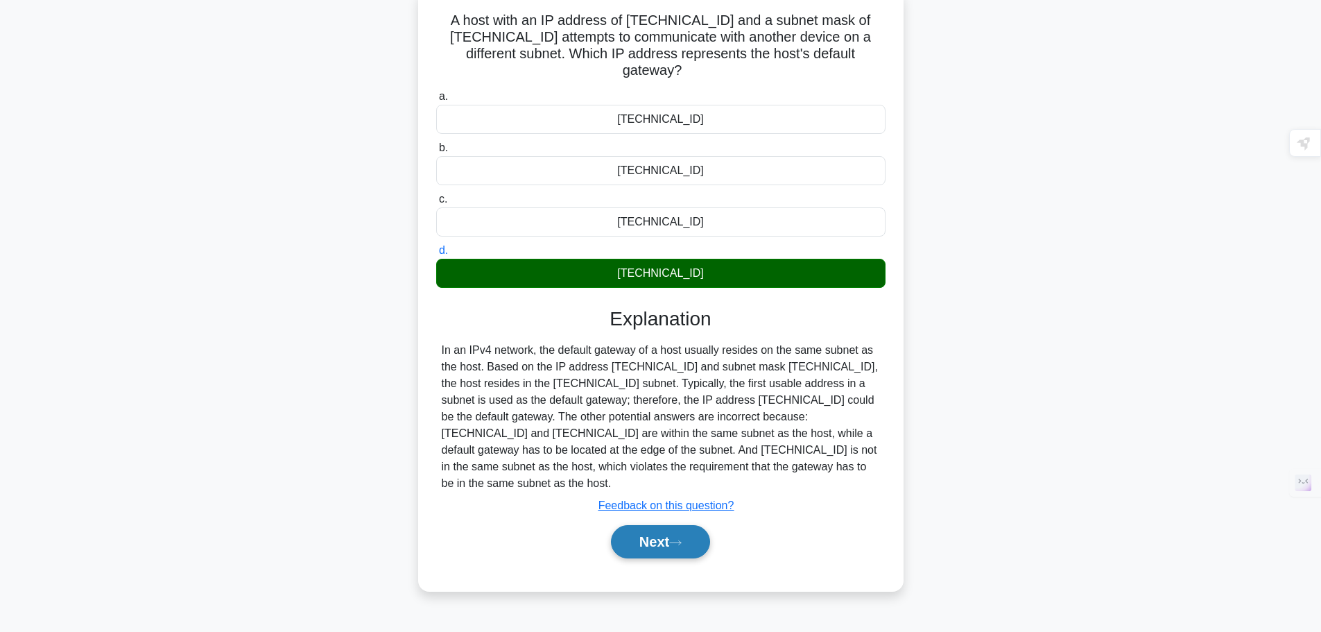
scroll to position [117, 0]
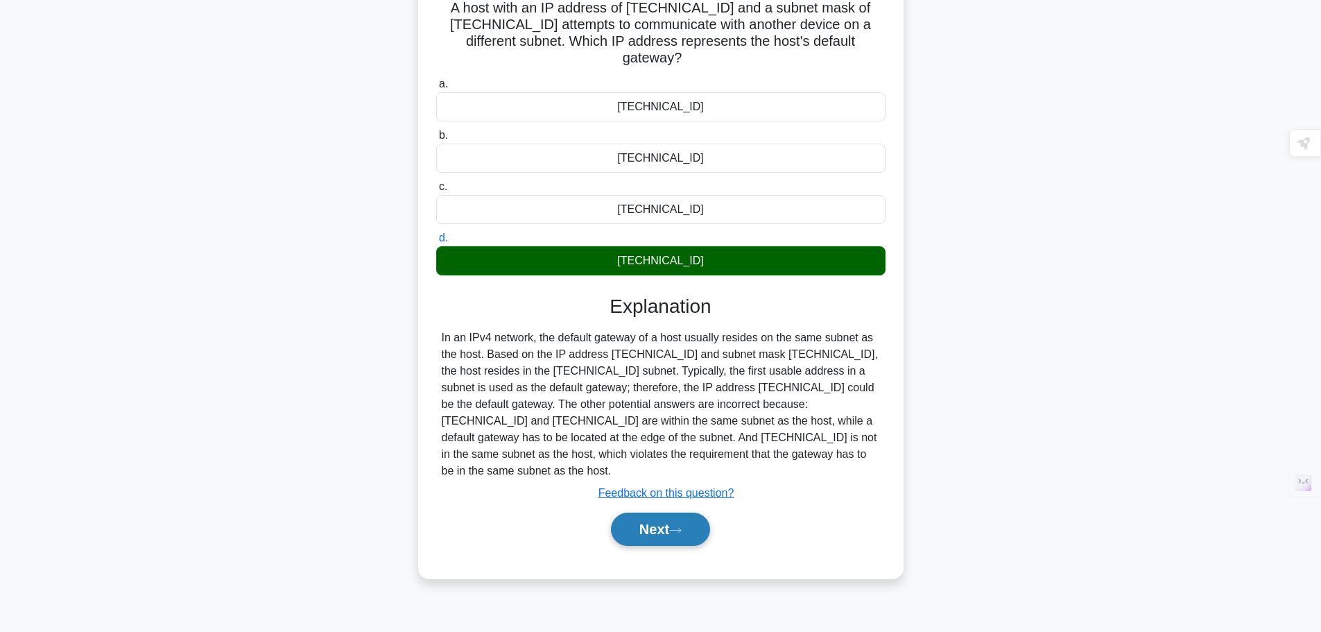
click at [691, 516] on button "Next" at bounding box center [660, 529] width 99 height 33
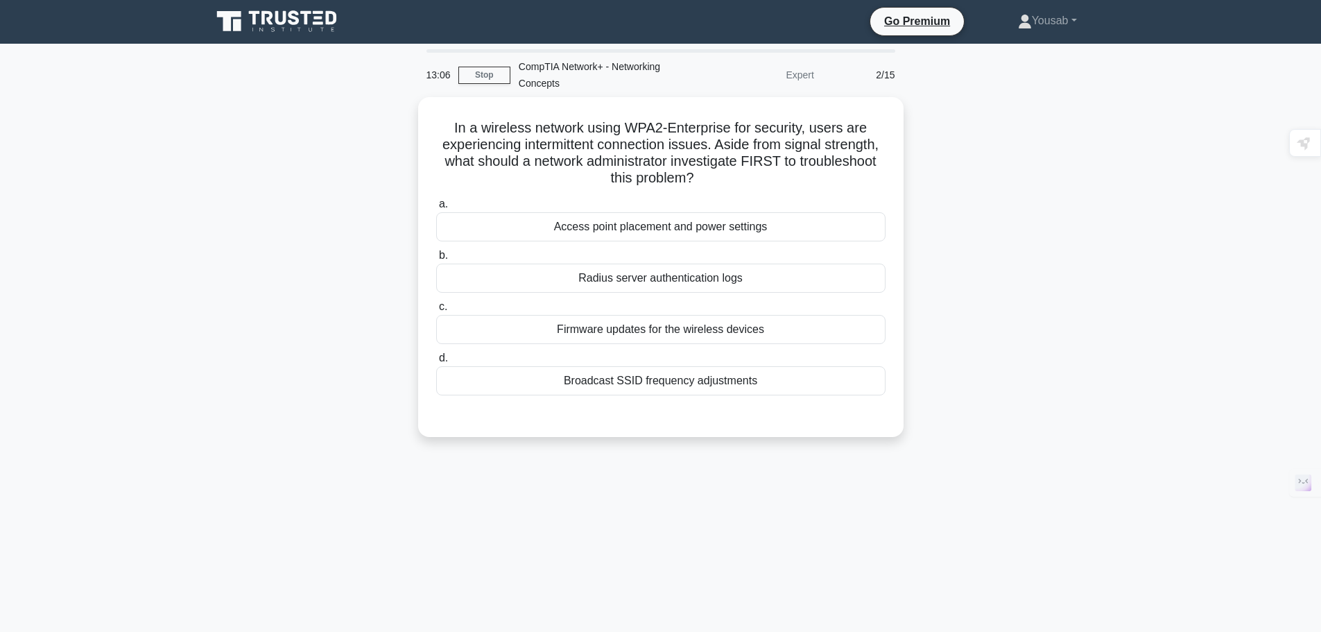
scroll to position [0, 0]
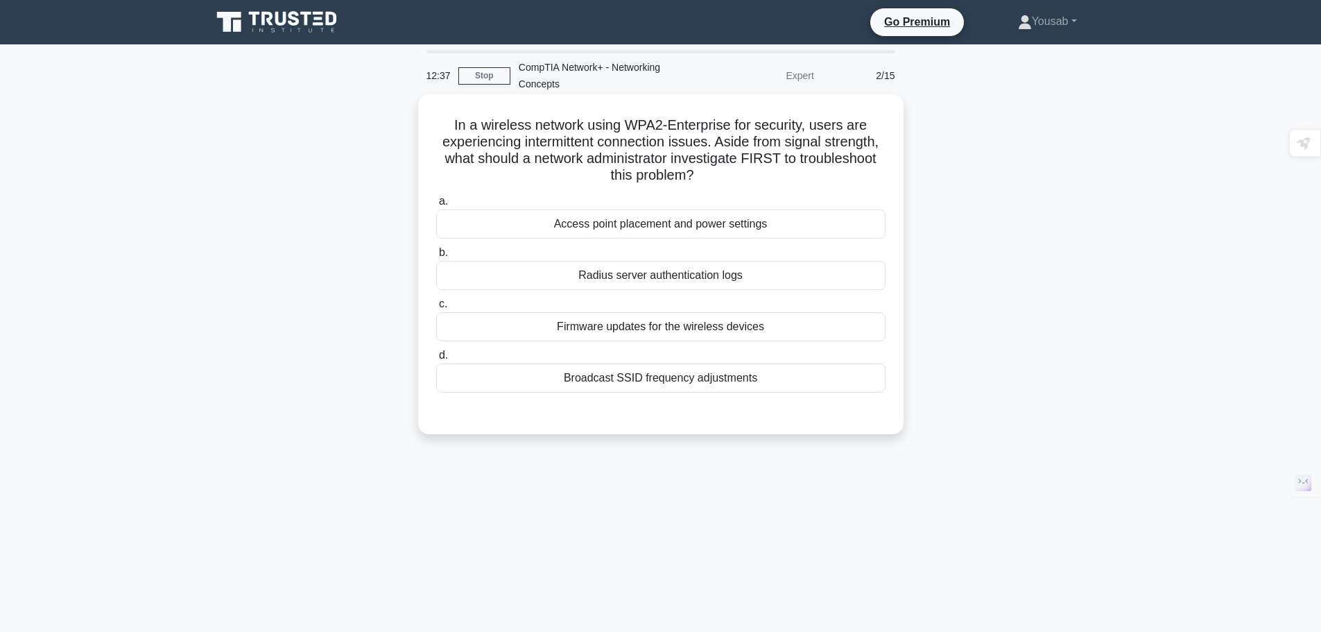
click at [693, 388] on div "Broadcast SSID frequency adjustments" at bounding box center [661, 377] width 450 height 29
click at [436, 360] on input "d. Broadcast SSID frequency adjustments" at bounding box center [436, 355] width 0 height 9
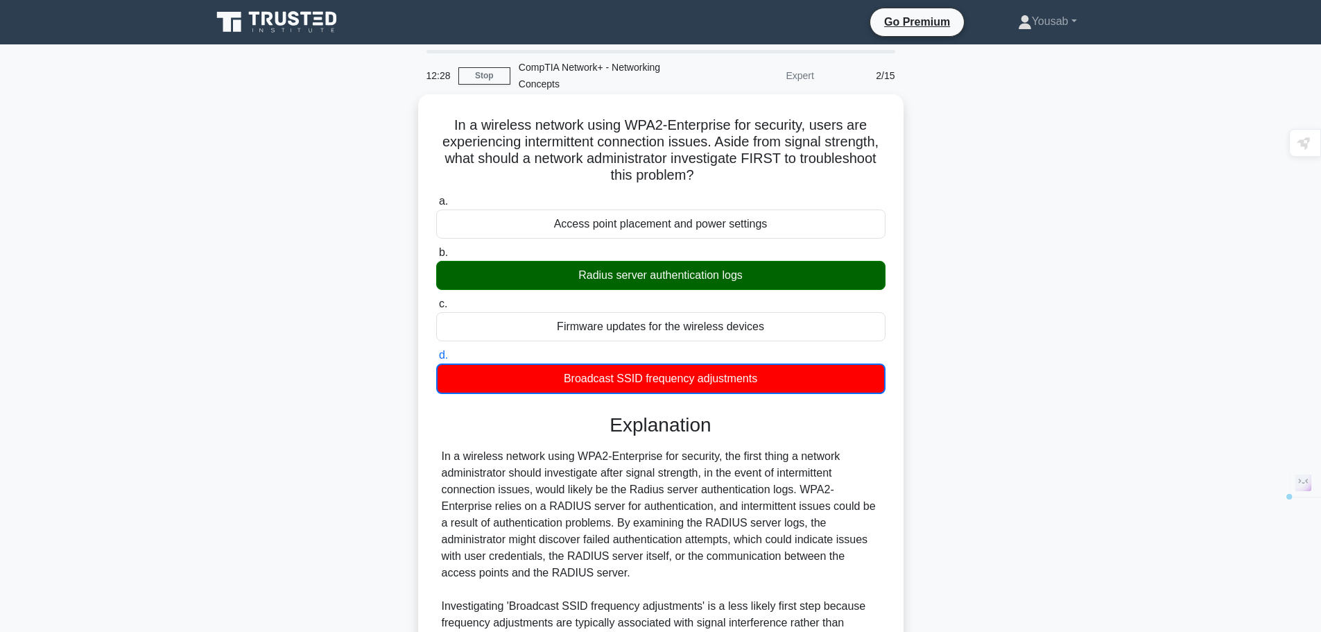
drag, startPoint x: 789, startPoint y: 391, endPoint x: 449, endPoint y: 129, distance: 429.3
click at [449, 129] on div "In a wireless network using WPA2-Enterprise for security, users are experiencin…" at bounding box center [661, 454] width 474 height 708
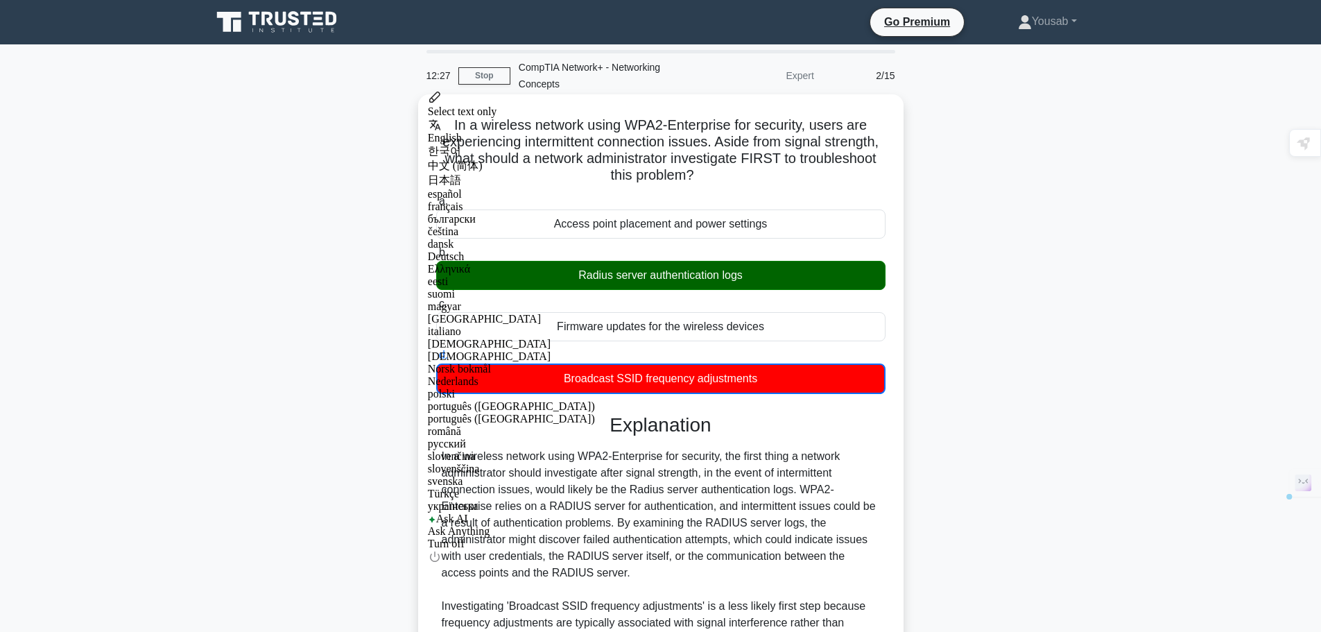
copy div "In a wireless network using WPA2-Enterprise for security, users are experiencin…"
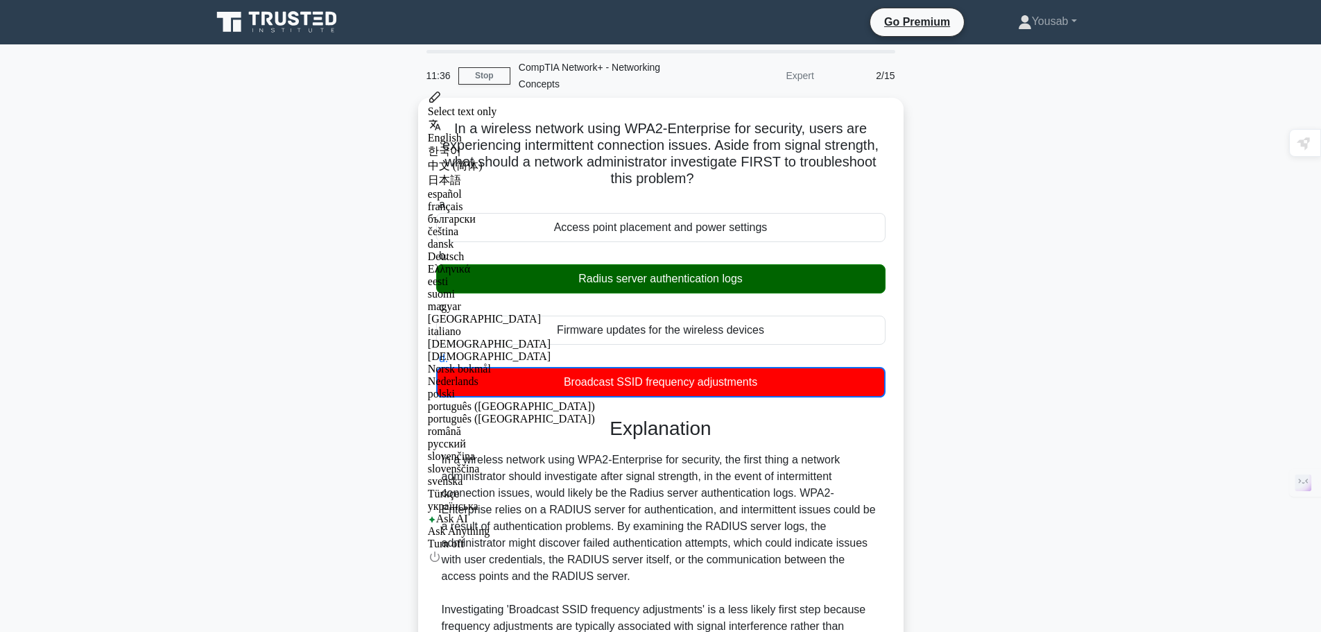
click at [319, 139] on div "In a wireless network using WPA2-Enterprise for security, users are experiencin…" at bounding box center [661, 466] width 916 height 736
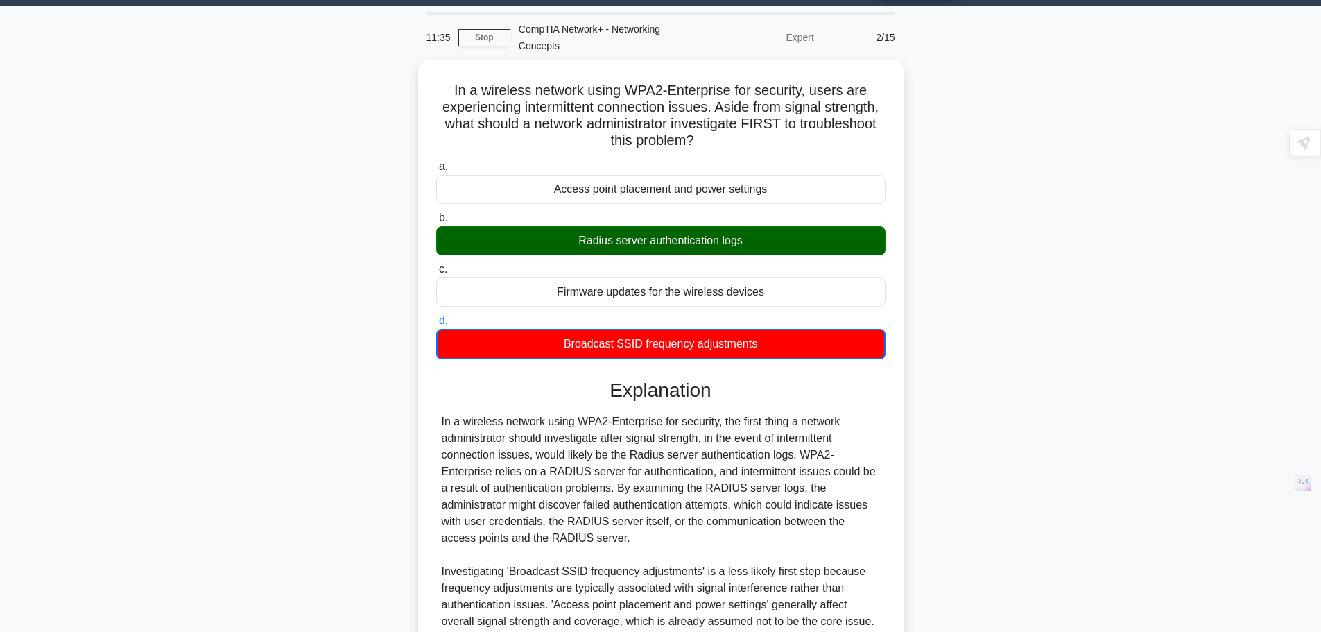
scroll to position [209, 0]
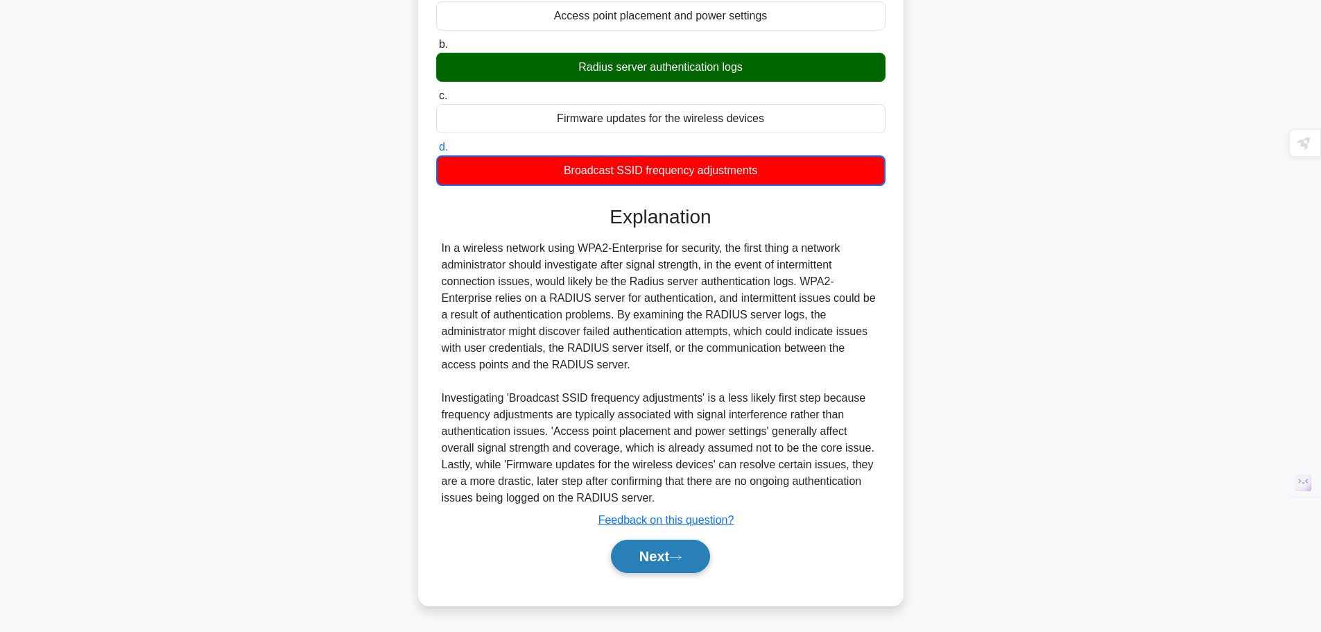
click at [683, 563] on button "Next" at bounding box center [660, 556] width 99 height 33
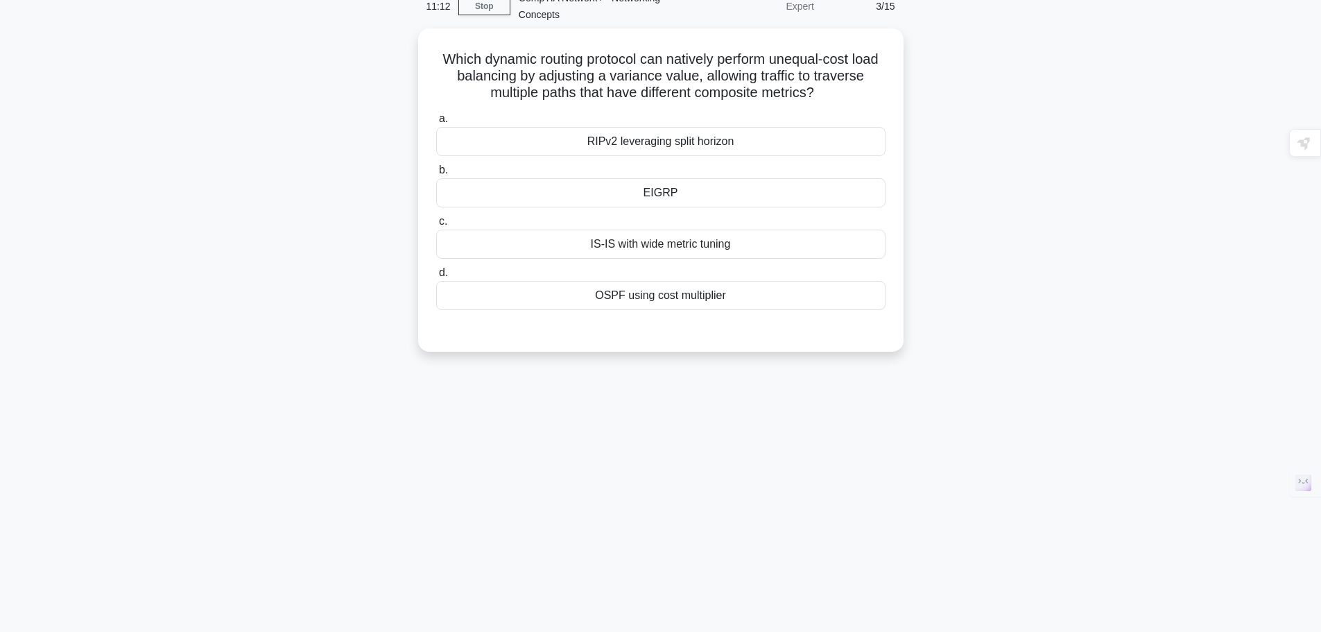
scroll to position [0, 0]
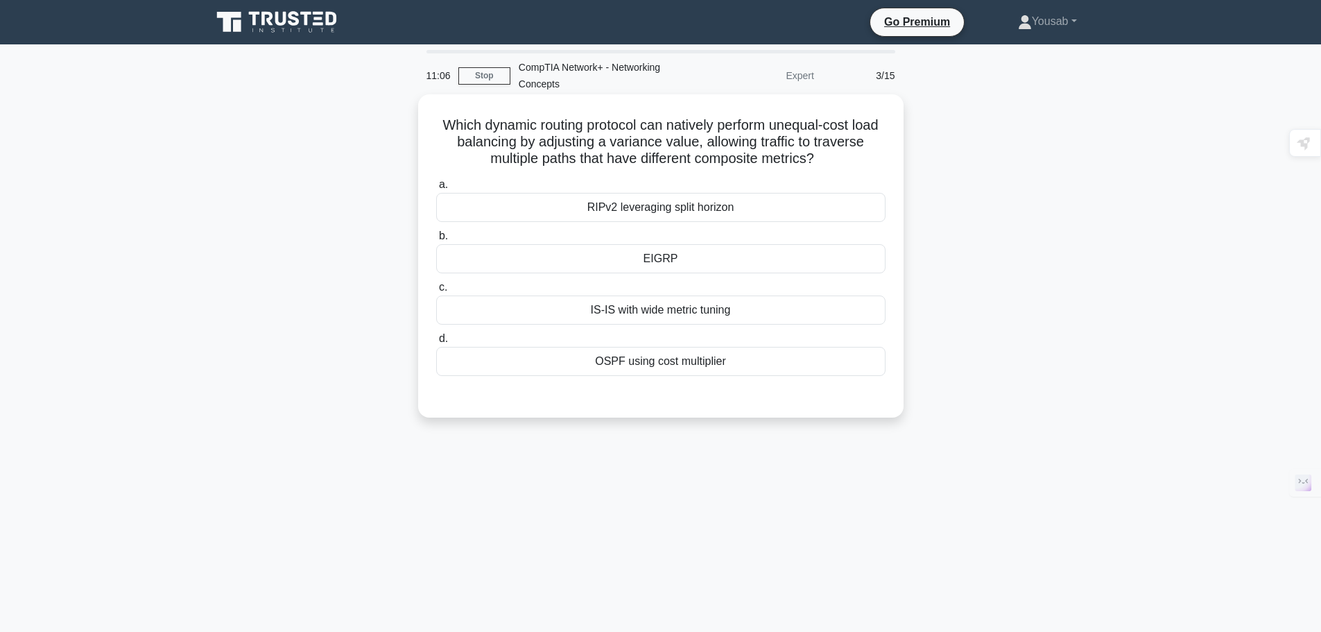
click at [851, 358] on div "OSPF using cost multiplier" at bounding box center [661, 361] width 450 height 29
click at [436, 343] on input "d. OSPF using cost multiplier" at bounding box center [436, 338] width 0 height 9
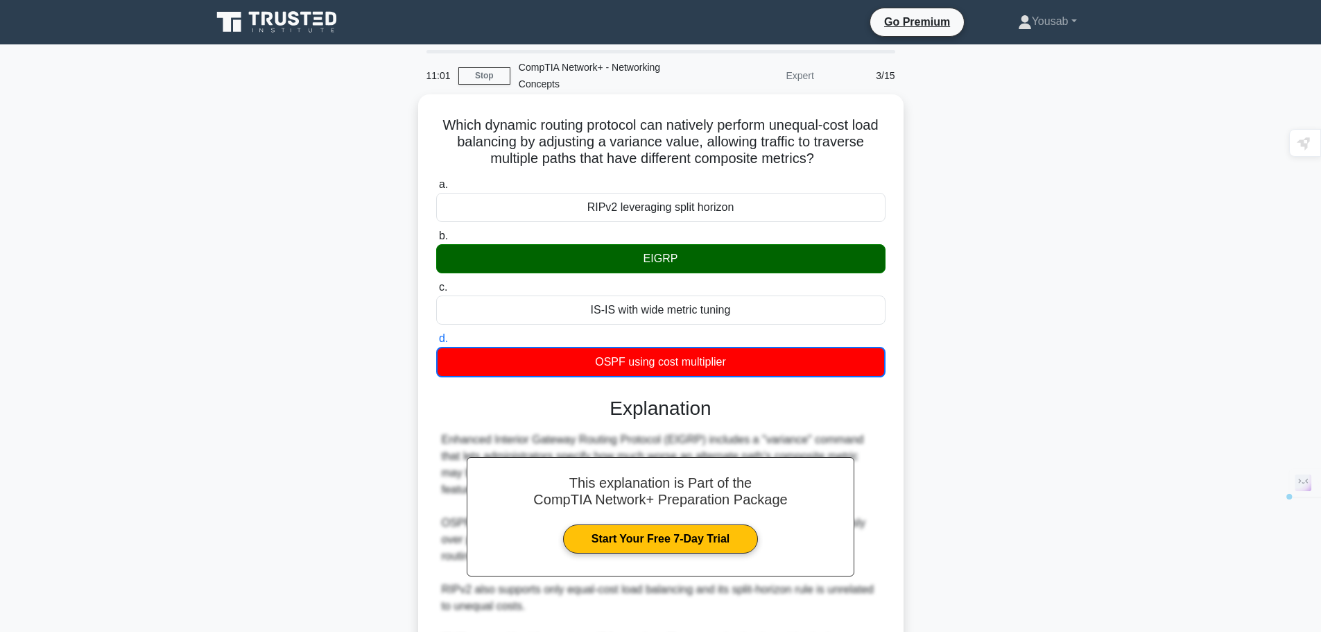
drag, startPoint x: 742, startPoint y: 364, endPoint x: 455, endPoint y: 129, distance: 371.2
click at [455, 129] on div "Which dynamic routing protocol can natively perform unequal-cost load balancing…" at bounding box center [661, 437] width 474 height 675
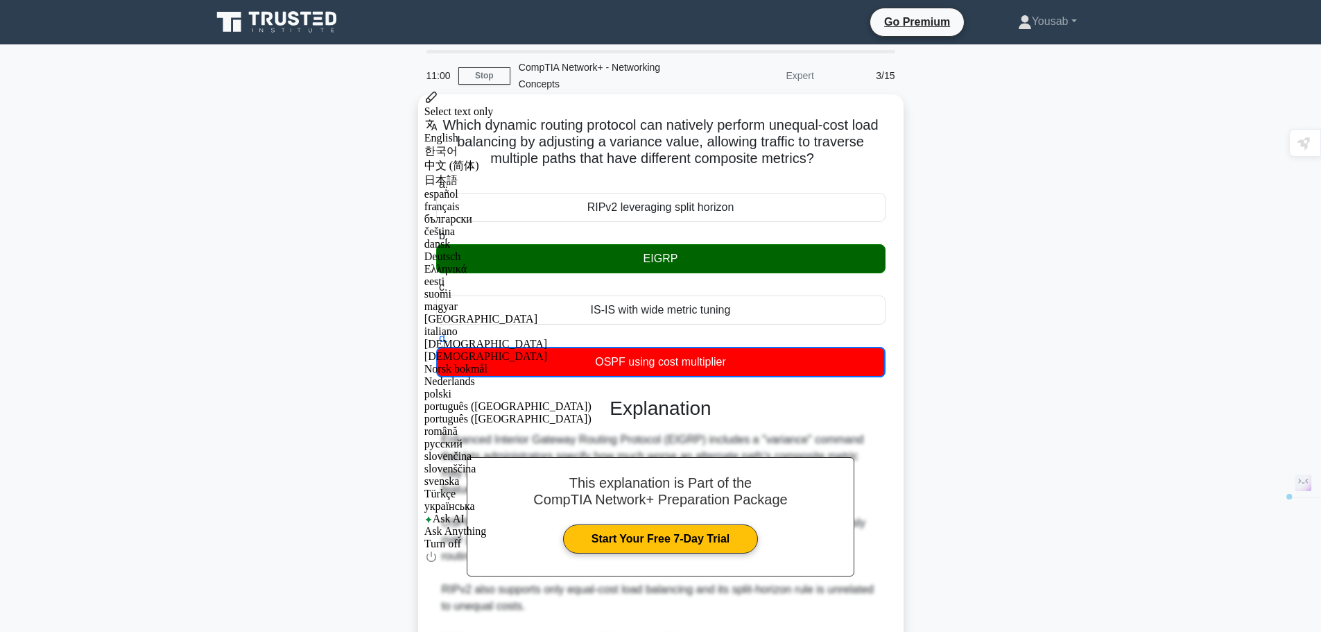
copy div "Which dynamic routing protocol can natively perform unequal-cost load balancing…"
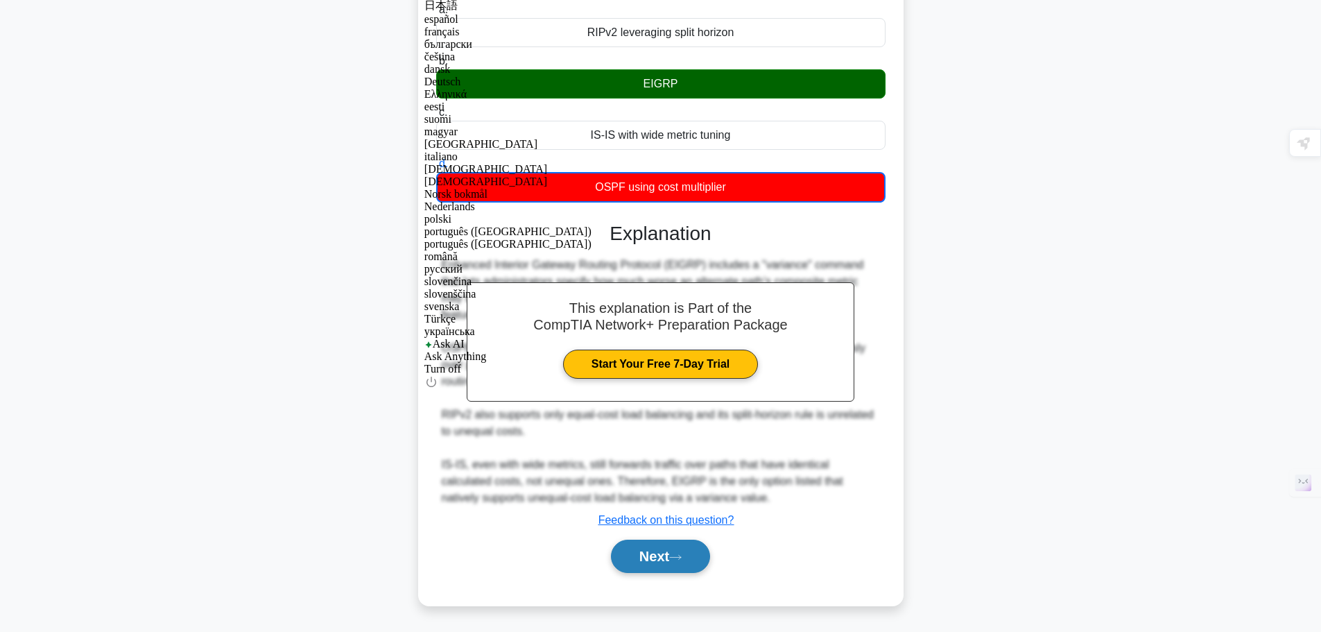
click at [656, 561] on button "Next" at bounding box center [660, 556] width 99 height 33
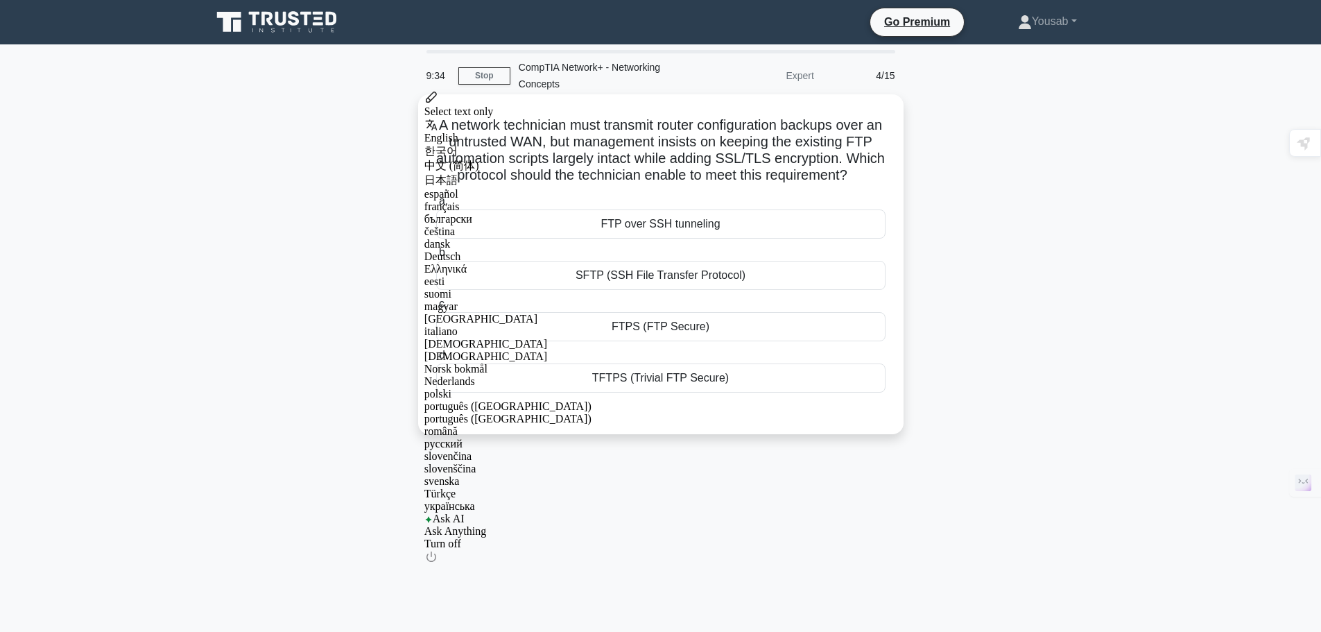
click at [654, 341] on div "FTPS (FTP Secure)" at bounding box center [661, 326] width 450 height 29
click at [436, 309] on input "c. FTPS (FTP Secure)" at bounding box center [436, 304] width 0 height 9
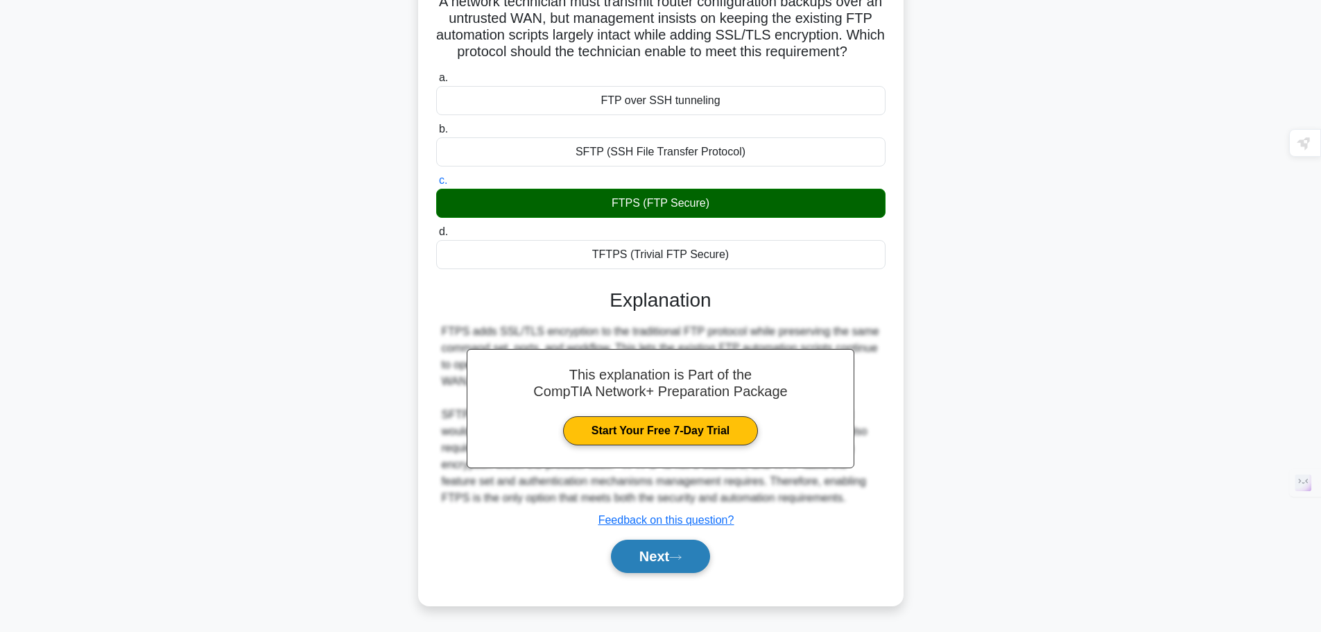
click at [665, 542] on button "Next" at bounding box center [660, 556] width 99 height 33
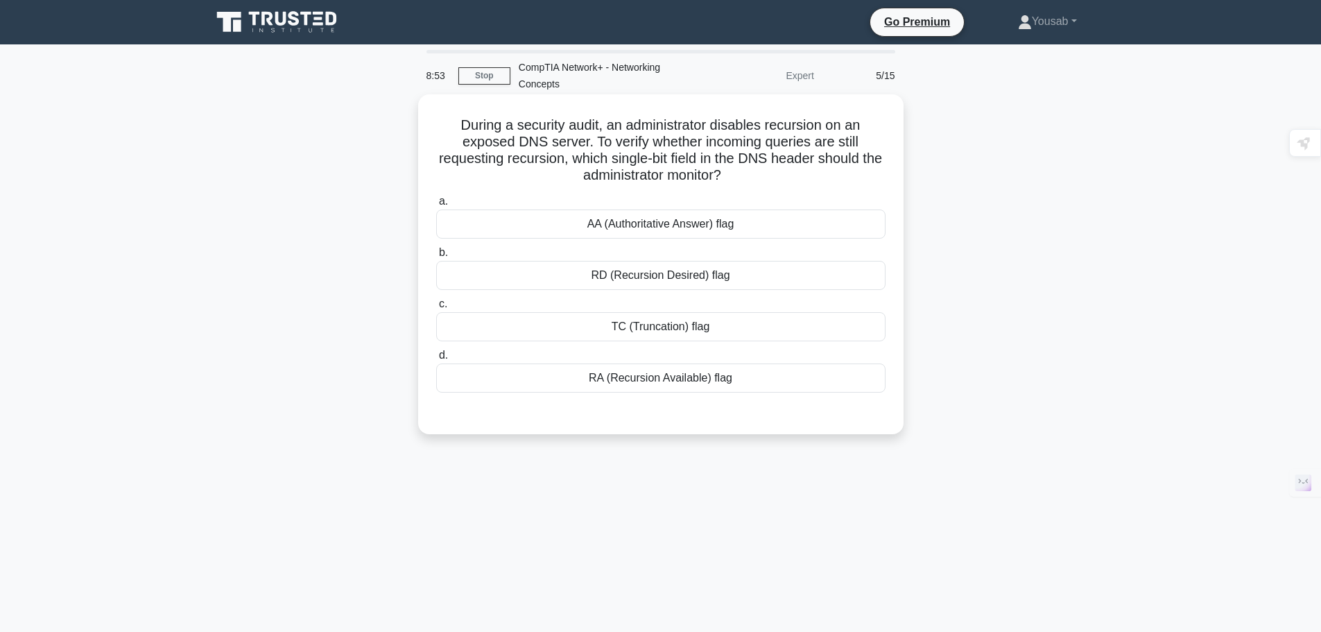
click at [601, 326] on div "TC (Truncation) flag" at bounding box center [661, 326] width 450 height 29
click at [436, 309] on input "c. TC (Truncation) flag" at bounding box center [436, 304] width 0 height 9
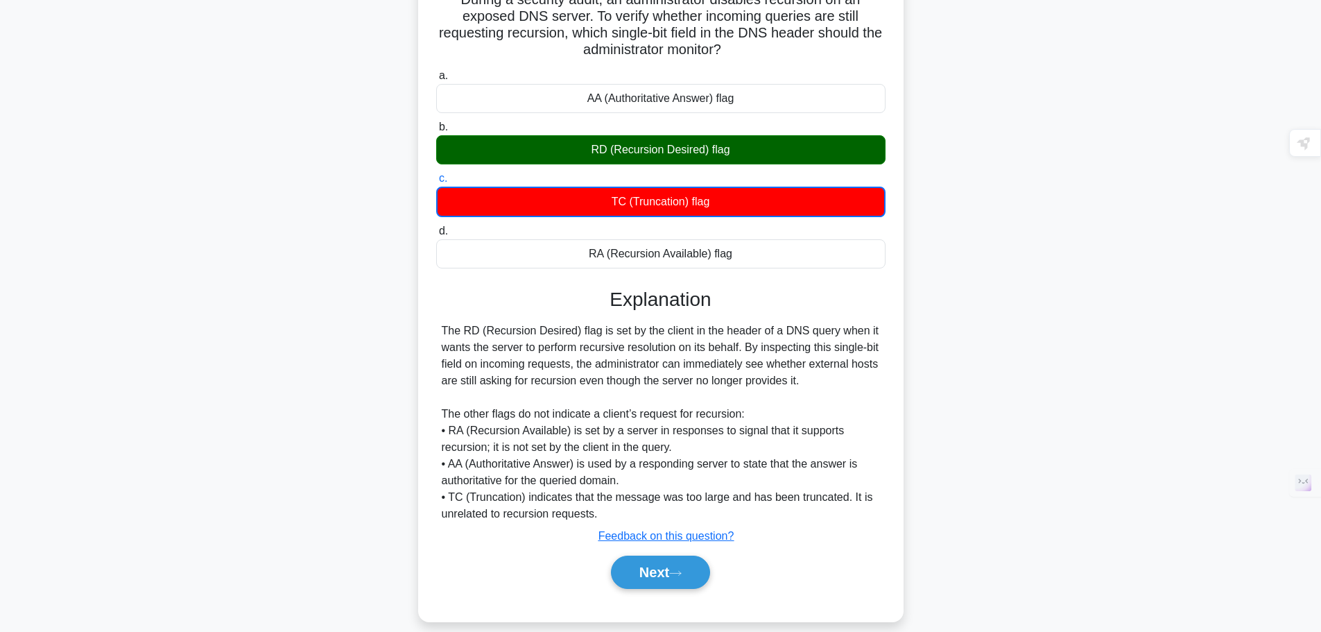
scroll to position [139, 0]
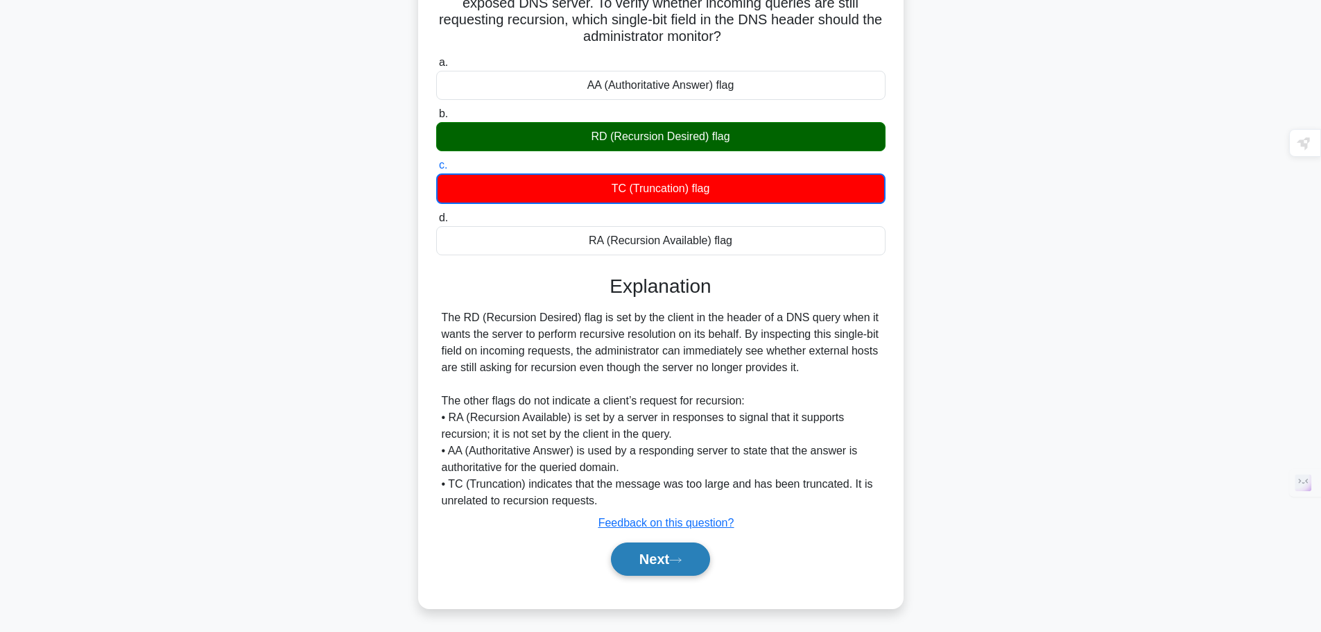
click at [666, 552] on button "Next" at bounding box center [660, 558] width 99 height 33
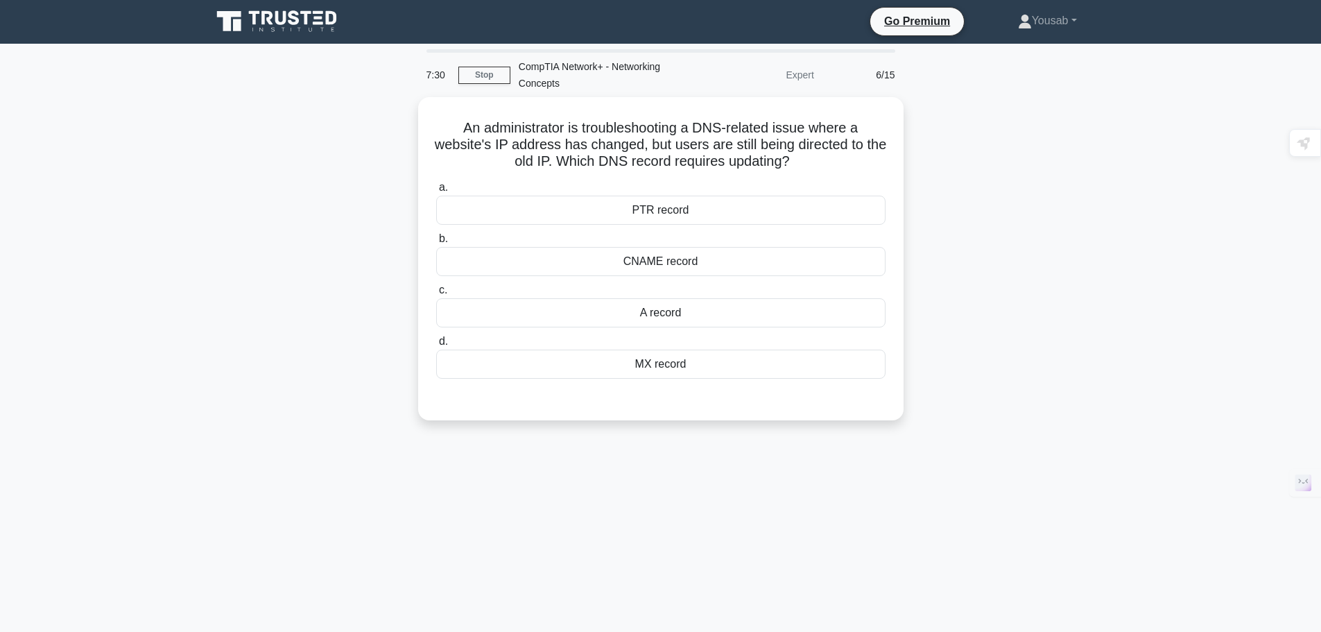
scroll to position [0, 0]
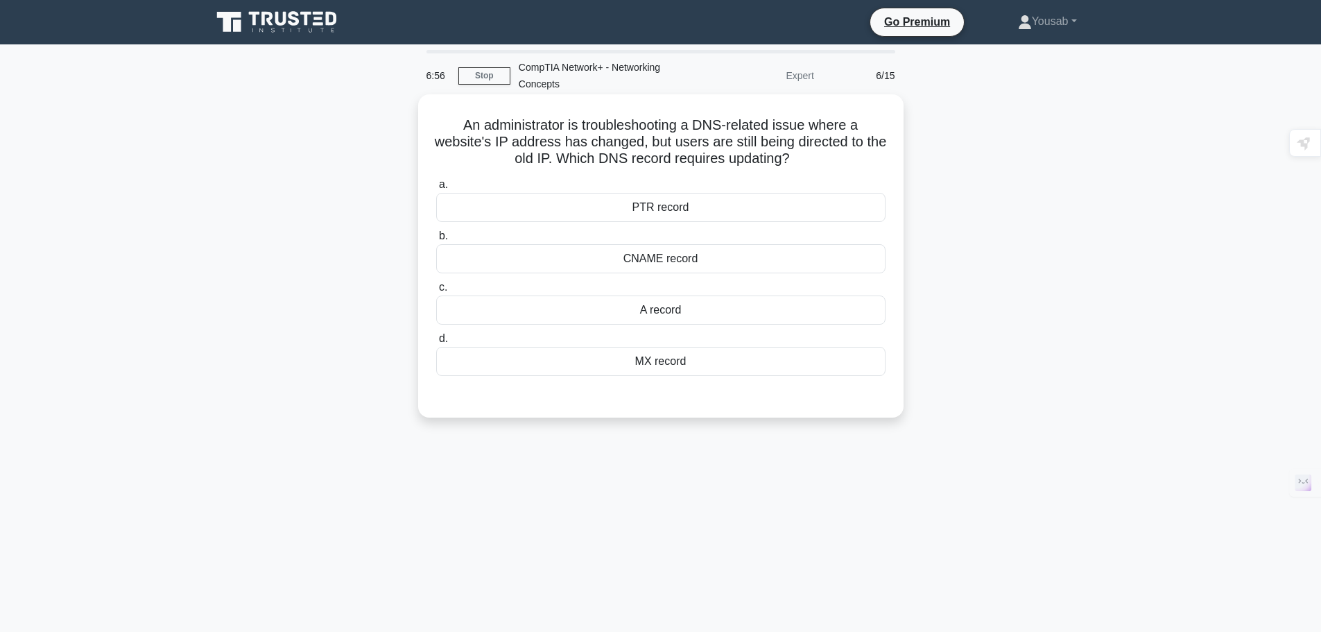
click at [668, 357] on div "MX record" at bounding box center [661, 361] width 450 height 29
click at [436, 343] on input "d. MX record" at bounding box center [436, 338] width 0 height 9
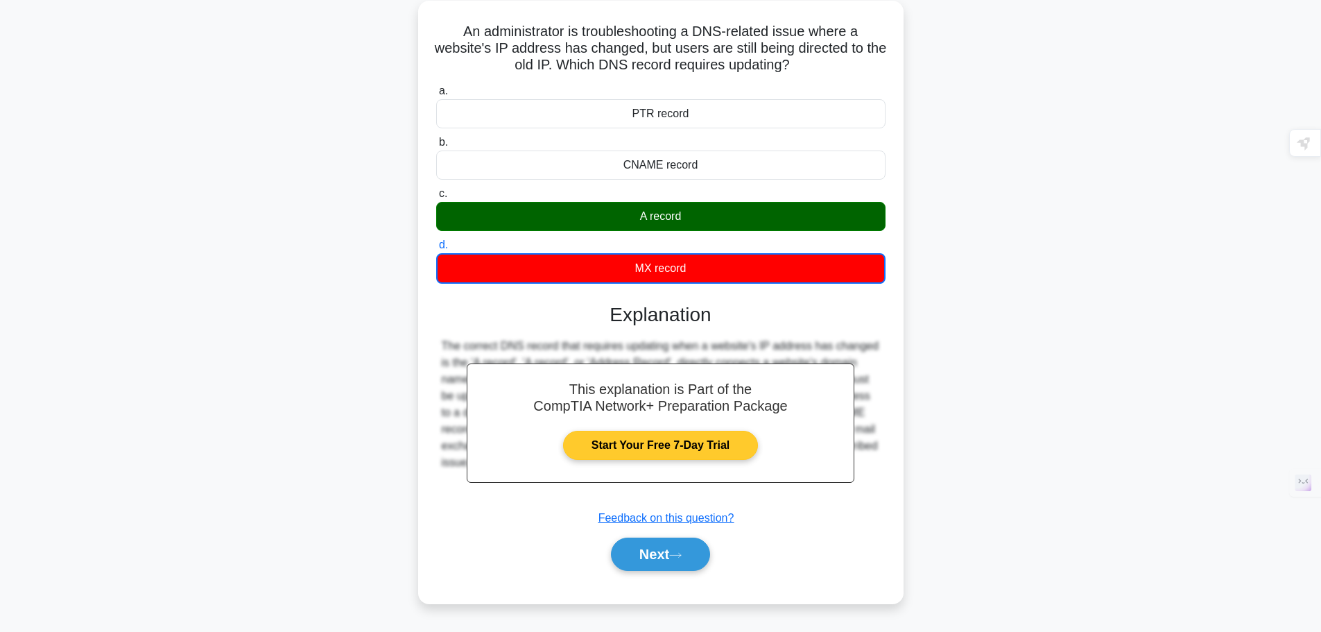
scroll to position [117, 0]
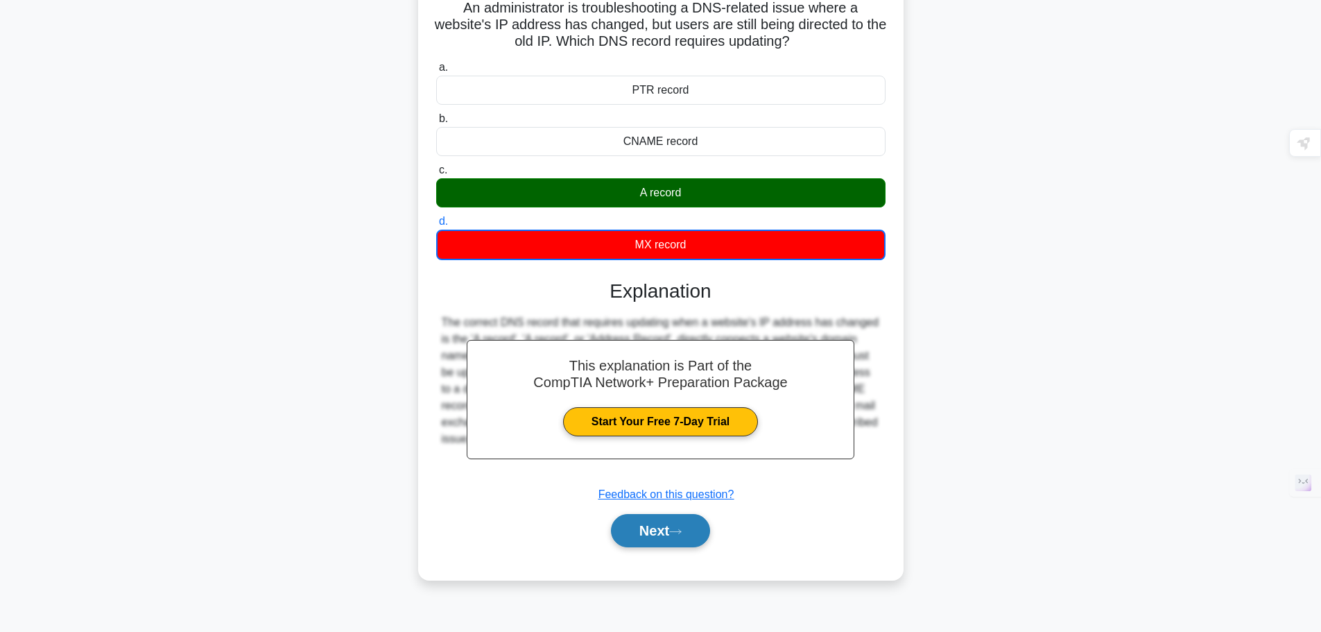
click at [682, 534] on icon at bounding box center [675, 532] width 12 height 8
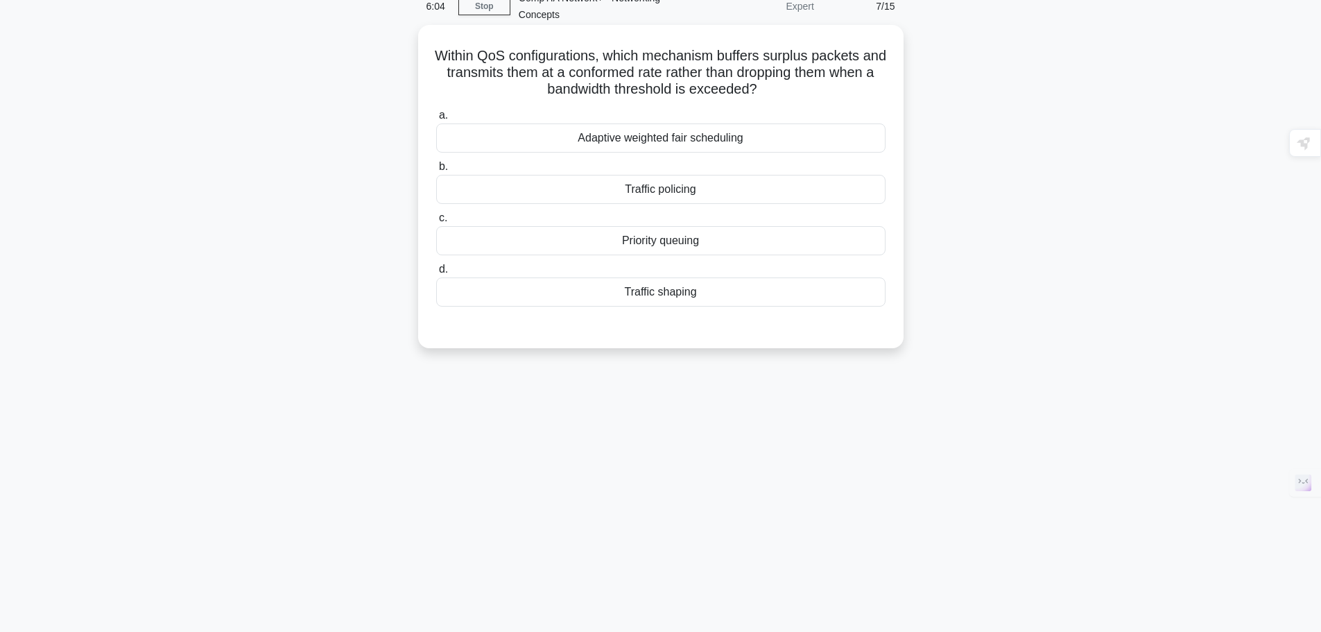
scroll to position [0, 0]
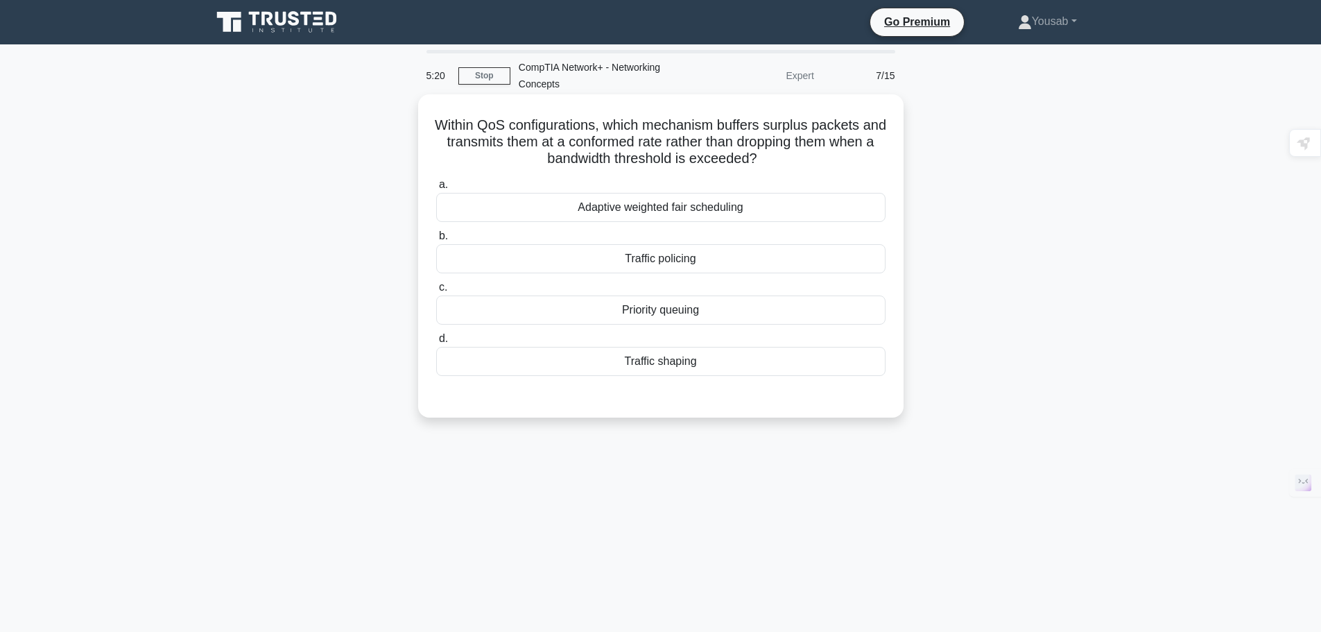
click at [710, 203] on div "Adaptive weighted fair scheduling" at bounding box center [661, 207] width 450 height 29
click at [436, 189] on input "a. Adaptive weighted fair scheduling" at bounding box center [436, 184] width 0 height 9
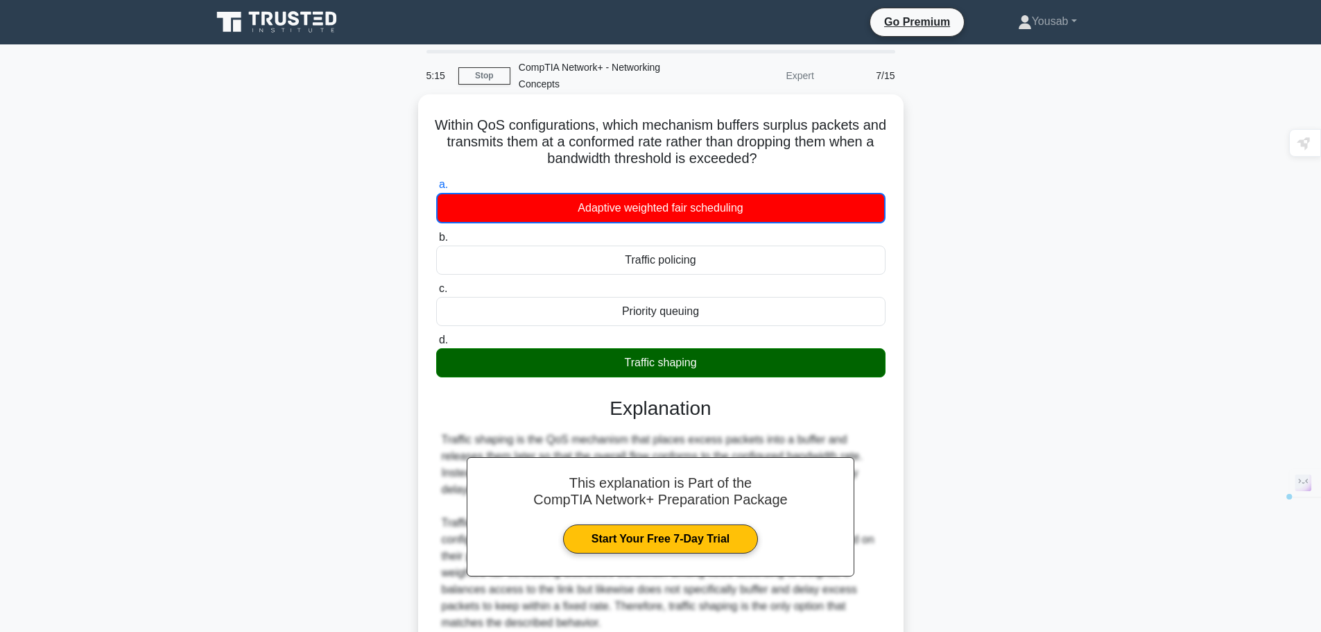
drag, startPoint x: 708, startPoint y: 359, endPoint x: 450, endPoint y: 127, distance: 347.3
click at [450, 127] on div "Within QoS configurations, which mechanism buffers surplus packets and transmit…" at bounding box center [661, 412] width 474 height 625
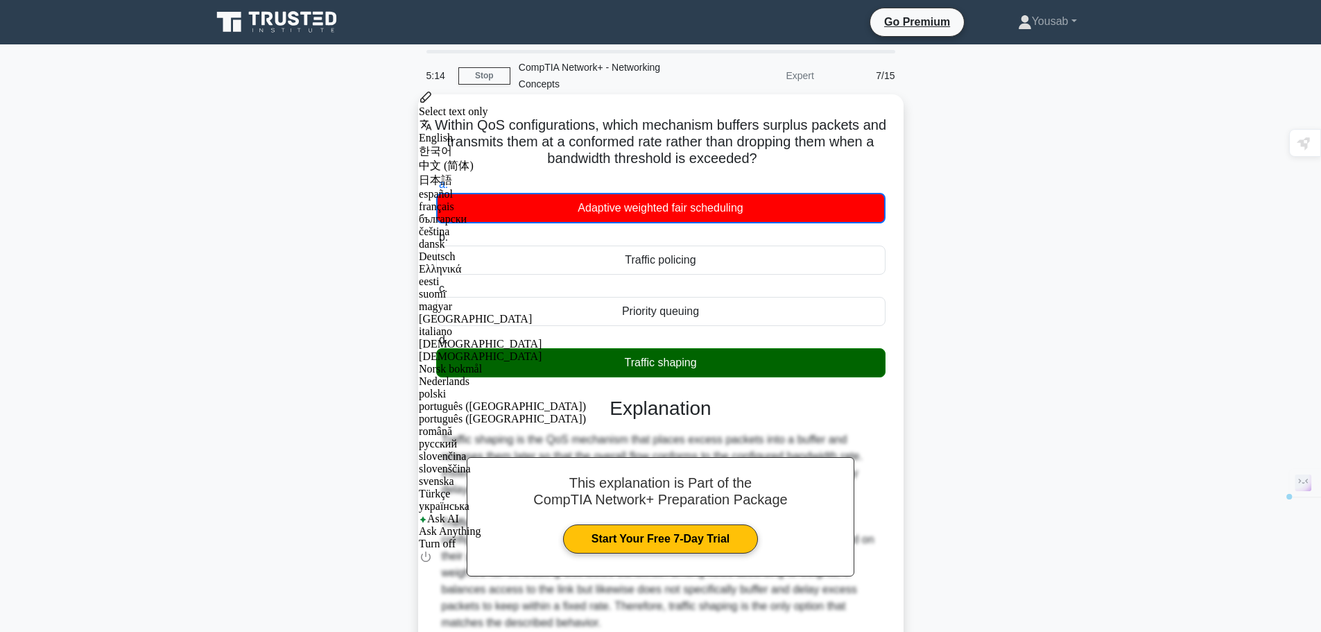
copy div "Within QoS configurations, which mechanism buffers surplus packets and transmit…"
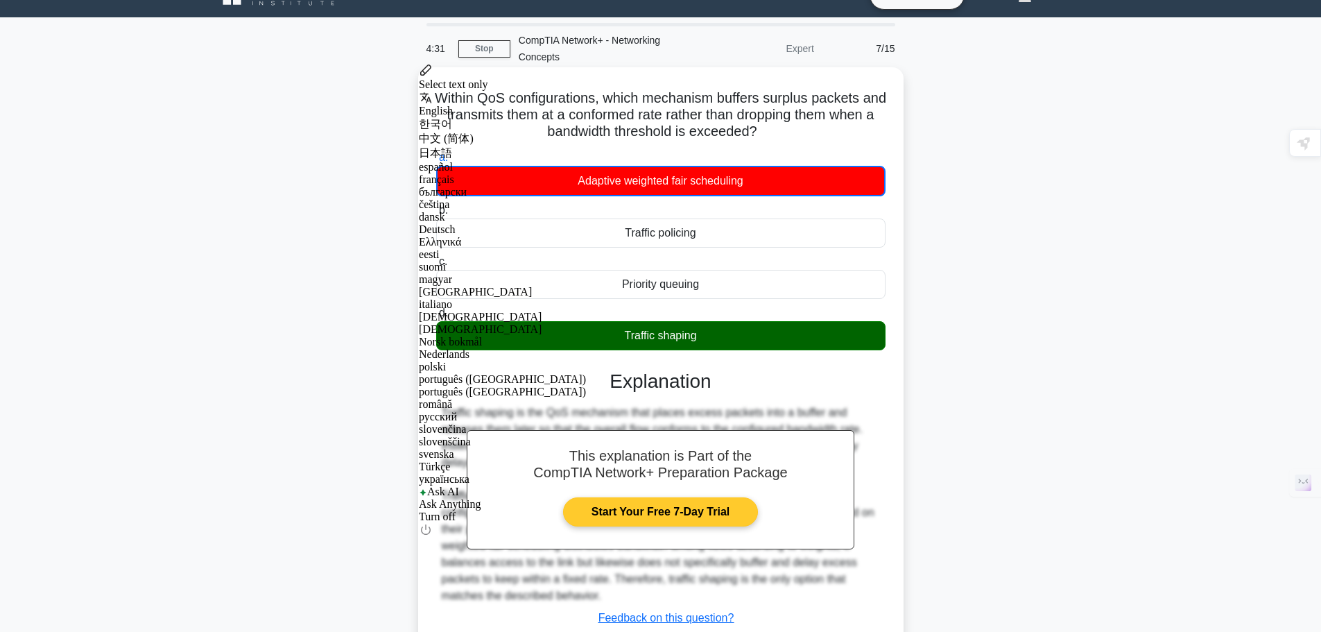
scroll to position [126, 0]
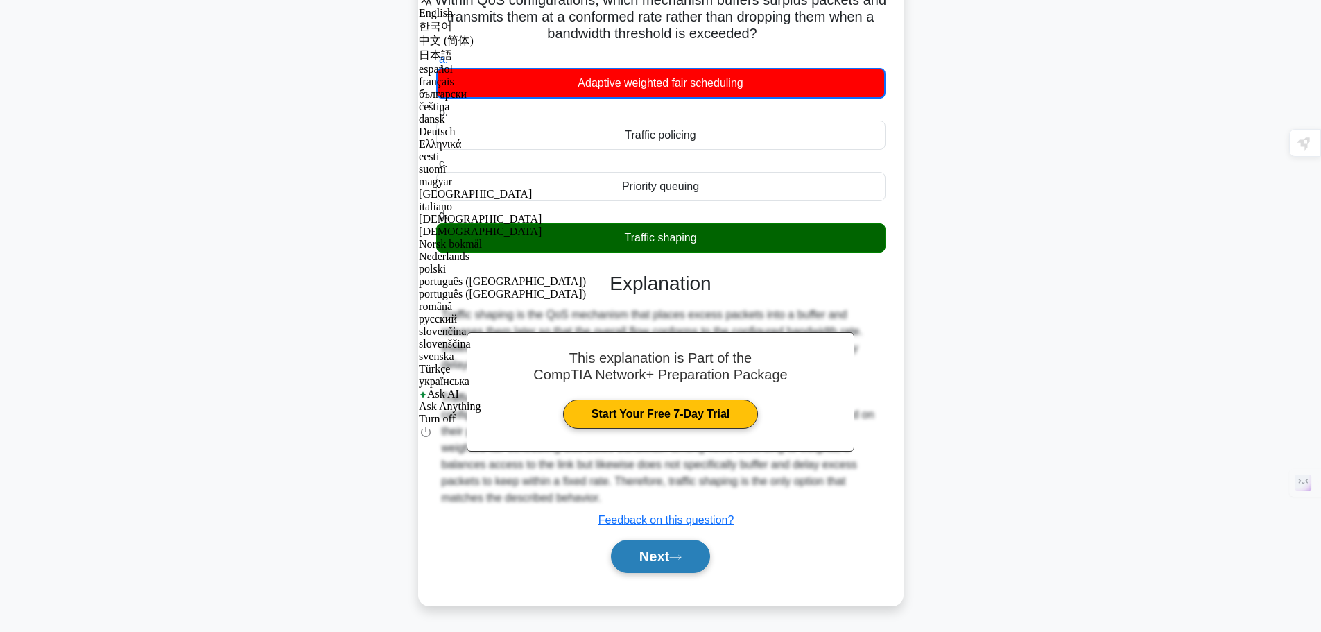
click at [667, 545] on button "Next" at bounding box center [660, 556] width 99 height 33
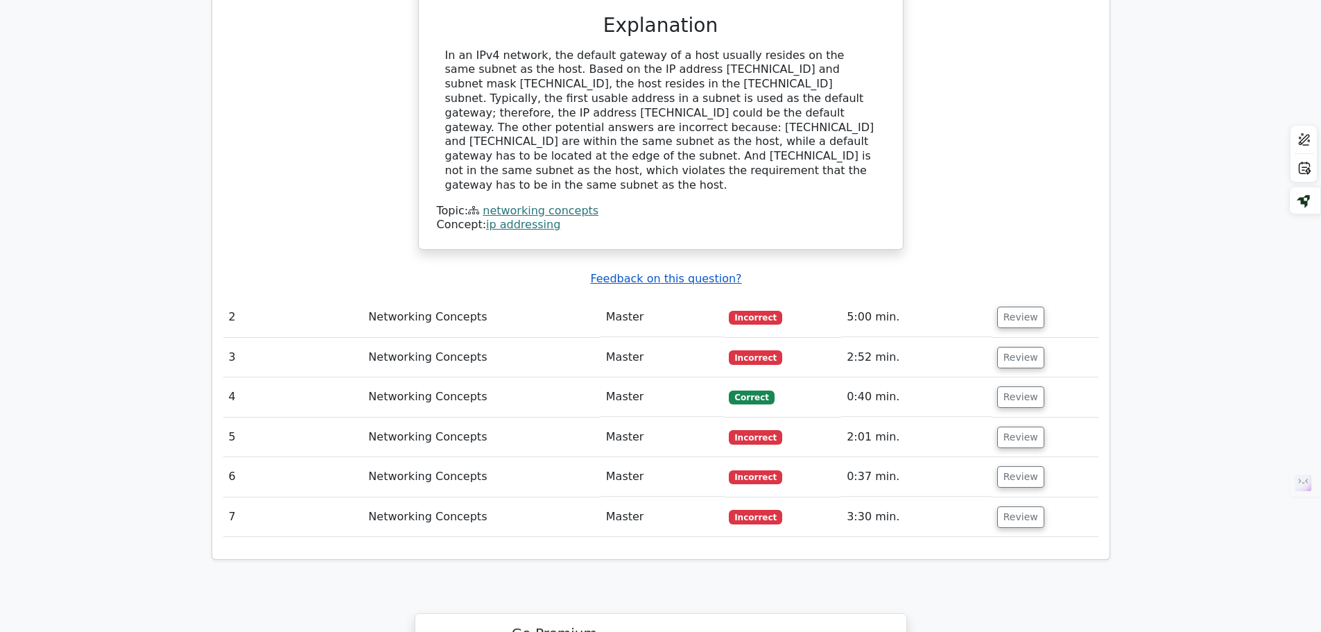
scroll to position [1387, 0]
click at [1023, 506] on button "Review" at bounding box center [1021, 517] width 47 height 22
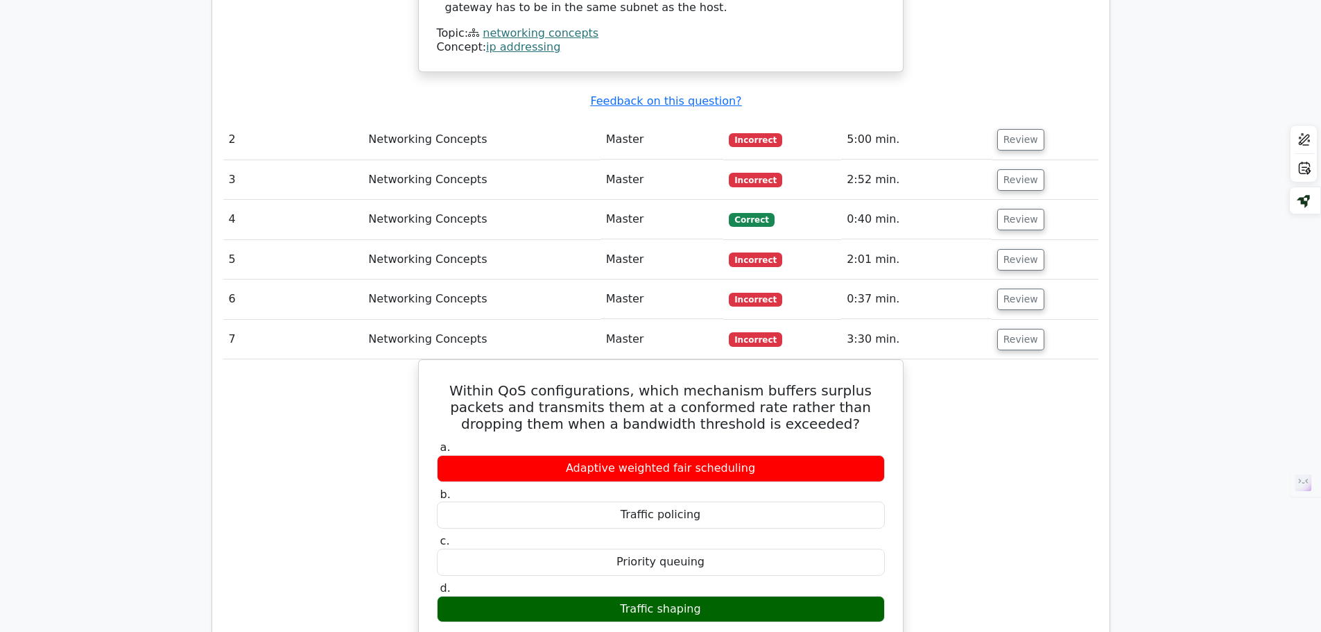
scroll to position [1526, 0]
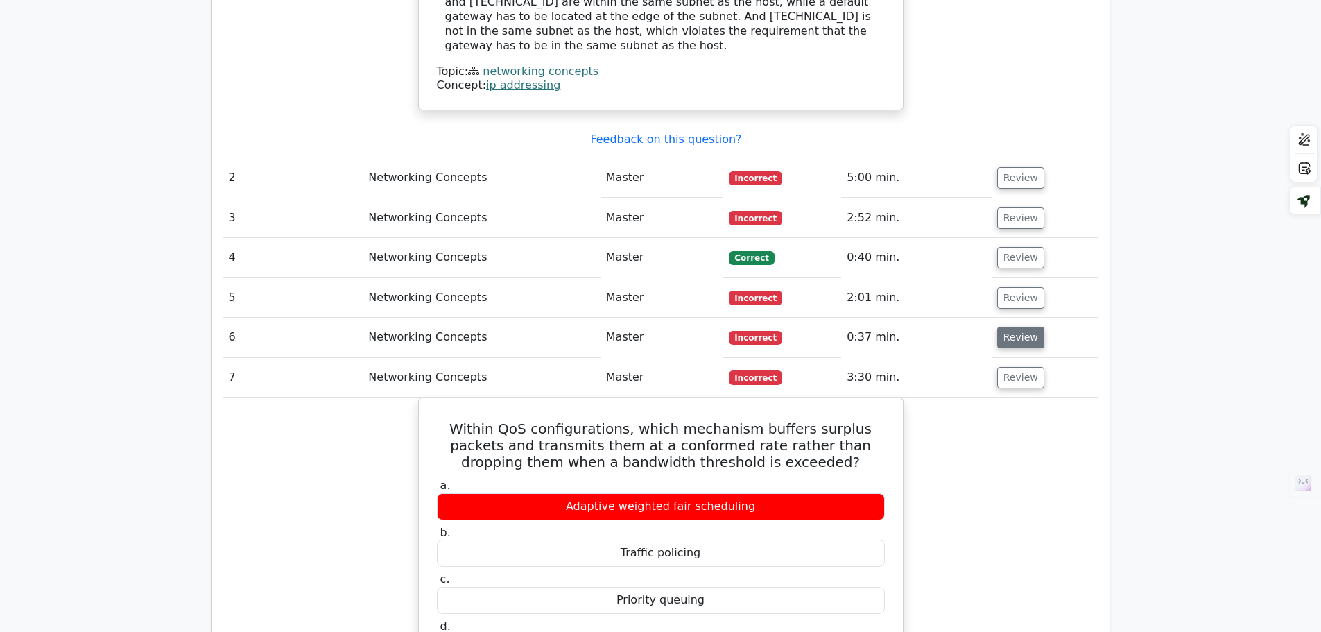
click at [1000, 327] on button "Review" at bounding box center [1021, 338] width 47 height 22
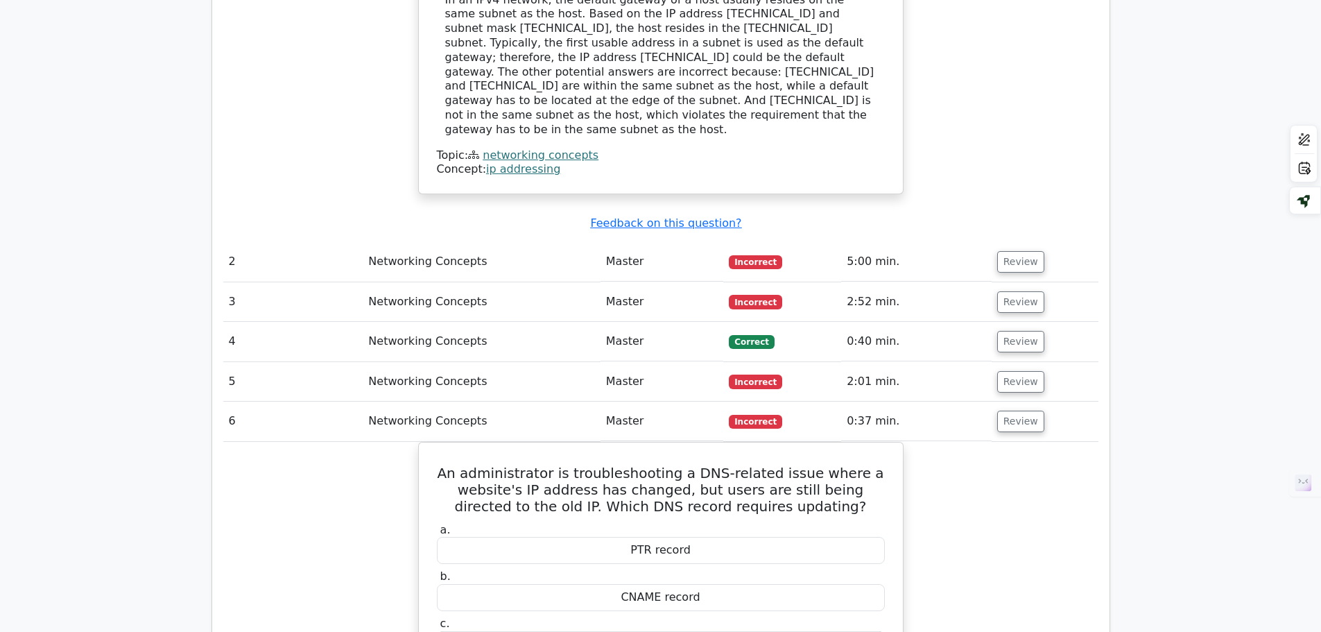
scroll to position [1387, 0]
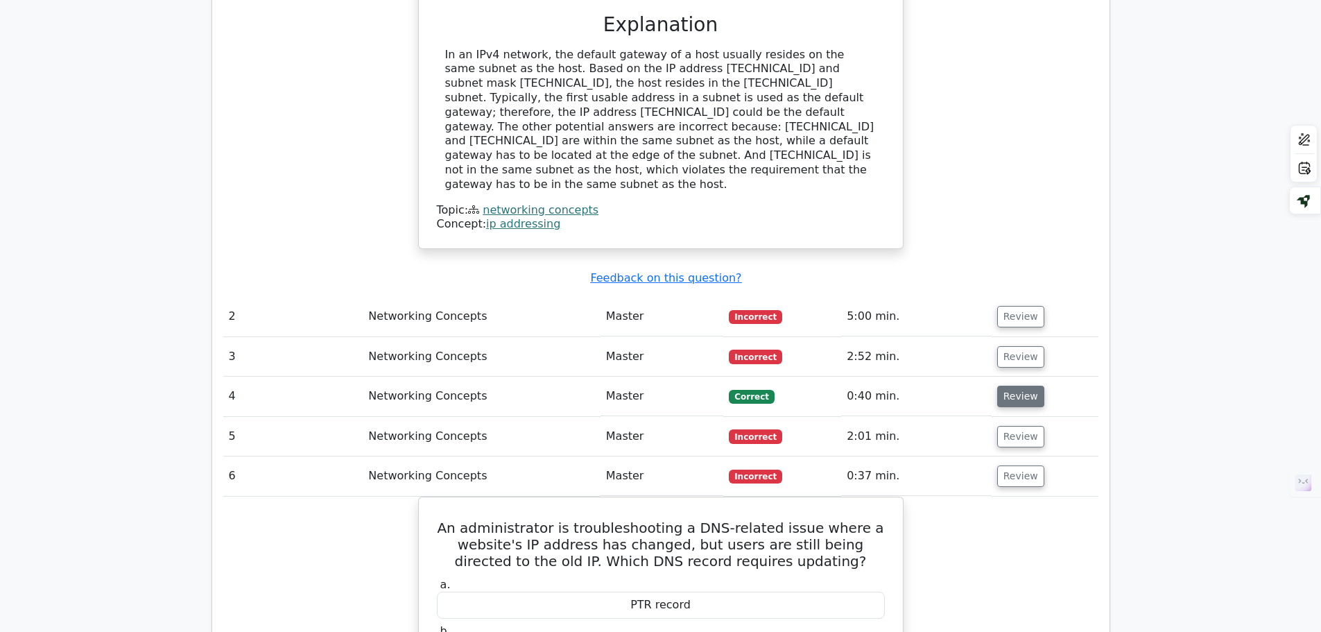
click at [1016, 386] on button "Review" at bounding box center [1021, 397] width 47 height 22
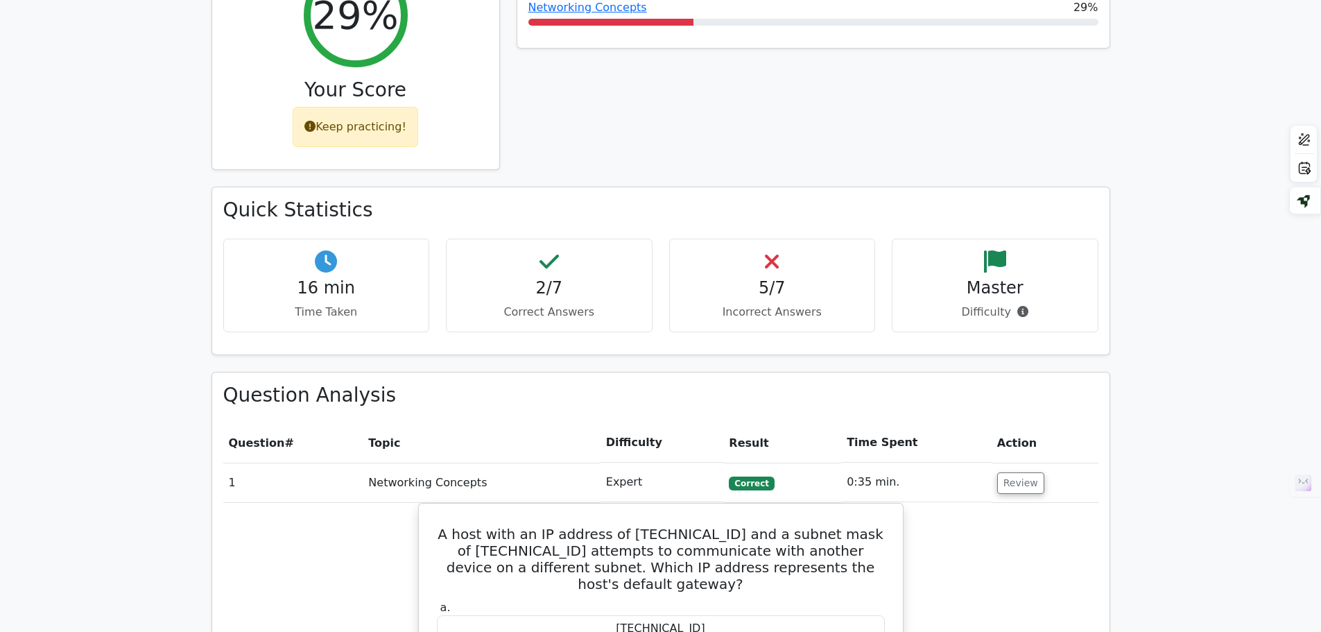
scroll to position [208, 0]
